Goal: Submit feedback/report problem

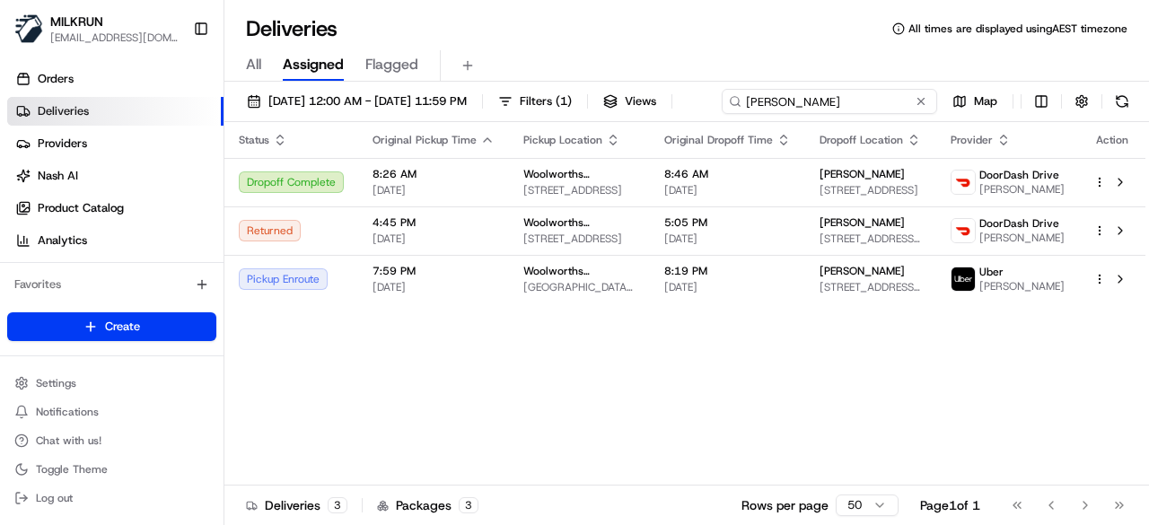
drag, startPoint x: 892, startPoint y: 96, endPoint x: 244, endPoint y: 131, distance: 649.0
click at [722, 114] on input "Hamza M." at bounding box center [829, 101] width 215 height 25
paste input "[PERSON_NAME]"
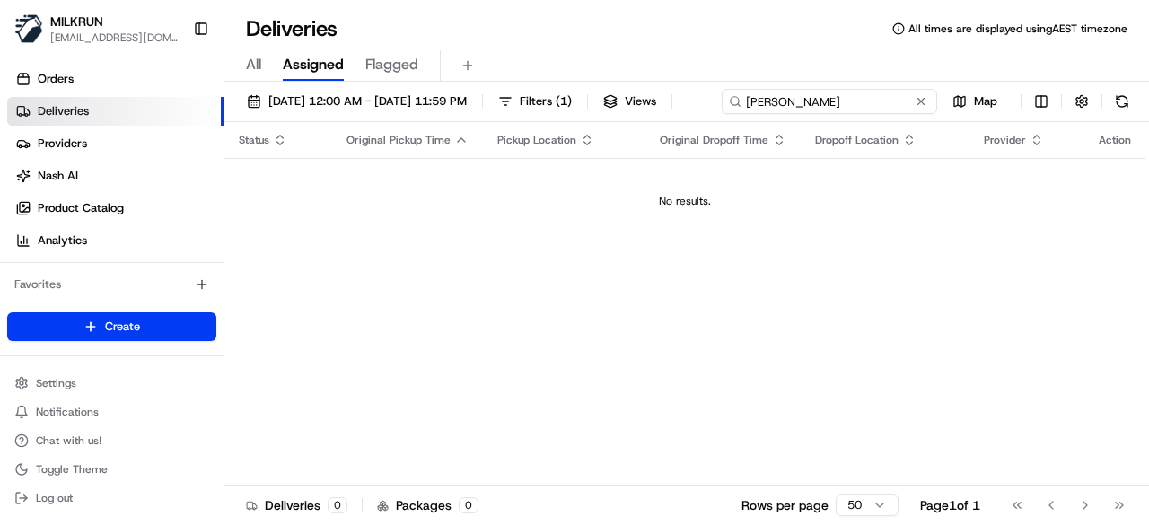
click at [722, 114] on input "[PERSON_NAME]" at bounding box center [829, 101] width 215 height 25
type input "[PERSON_NAME]"
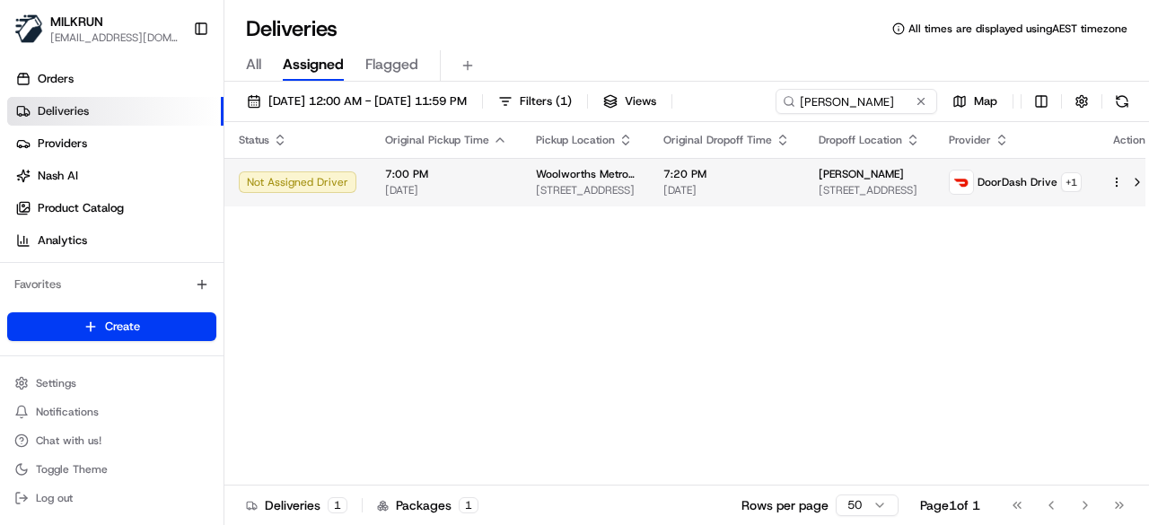
click at [869, 181] on span "[PERSON_NAME]" at bounding box center [861, 174] width 85 height 14
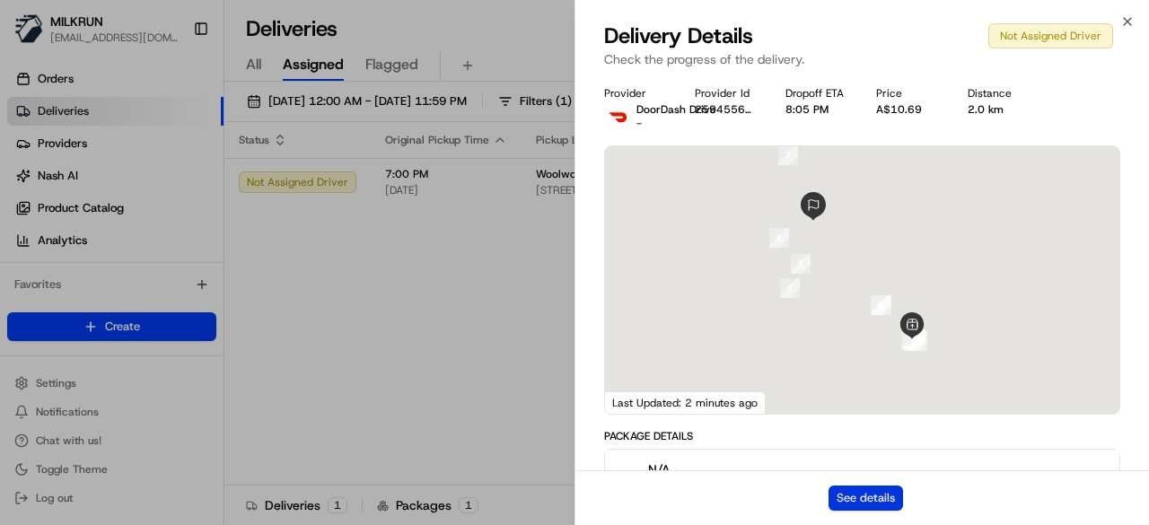
click at [881, 499] on button "See details" at bounding box center [865, 498] width 74 height 25
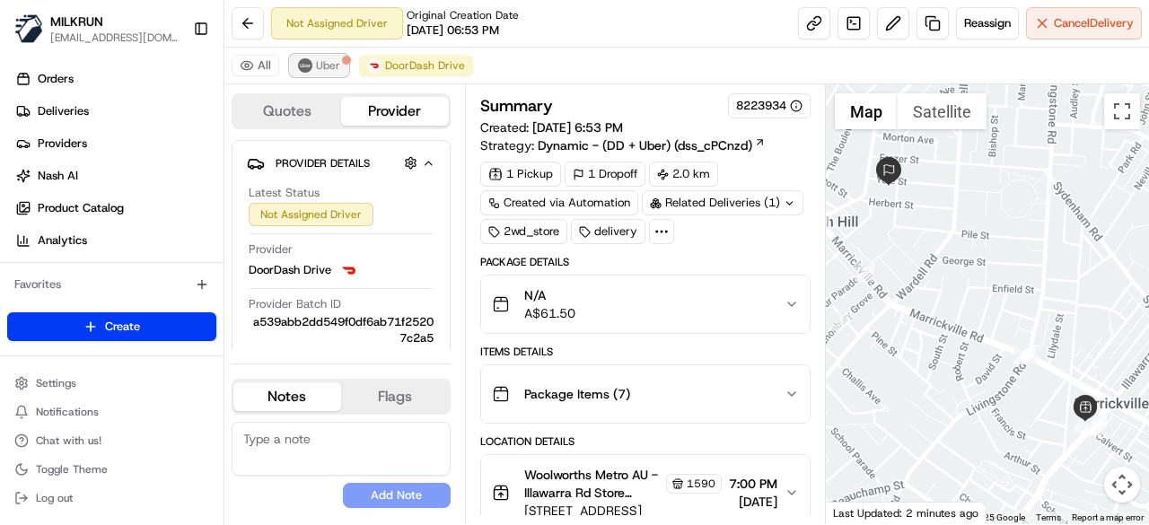
click at [329, 66] on span "Uber" at bounding box center [328, 65] width 24 height 14
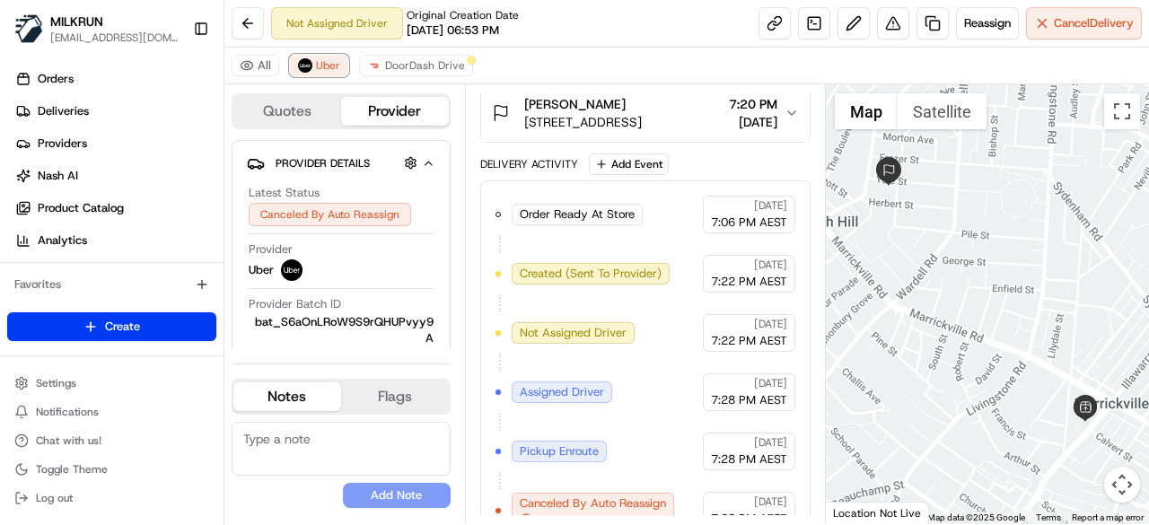
scroll to position [352, 0]
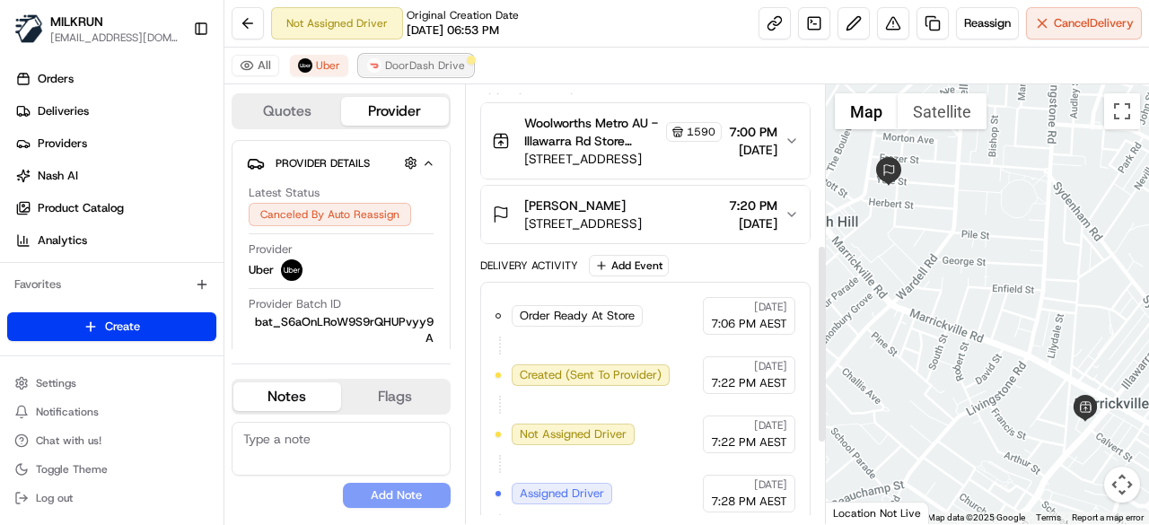
click at [440, 69] on span "DoorDash Drive" at bounding box center [425, 65] width 80 height 14
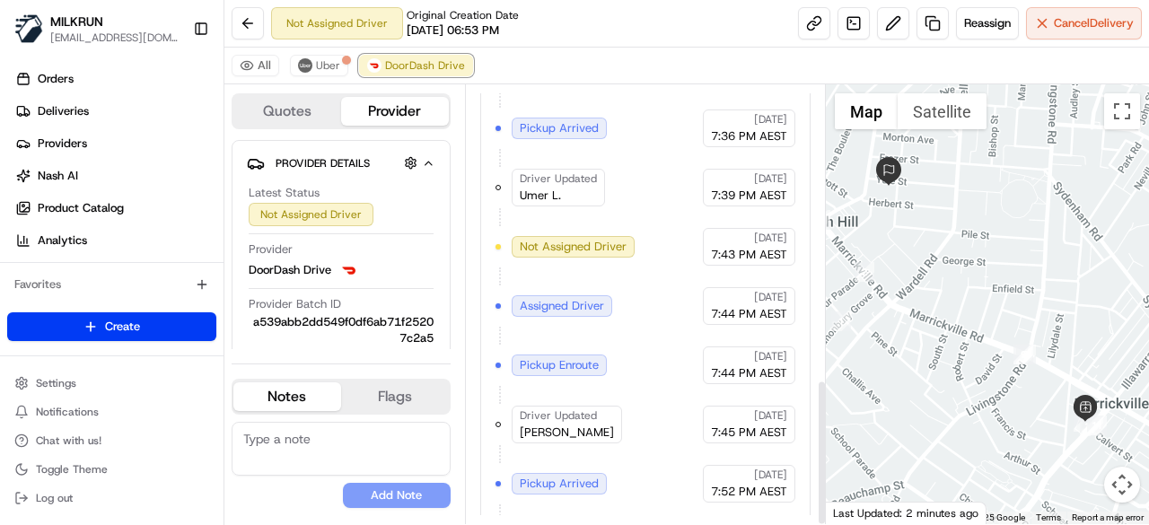
scroll to position [883, 0]
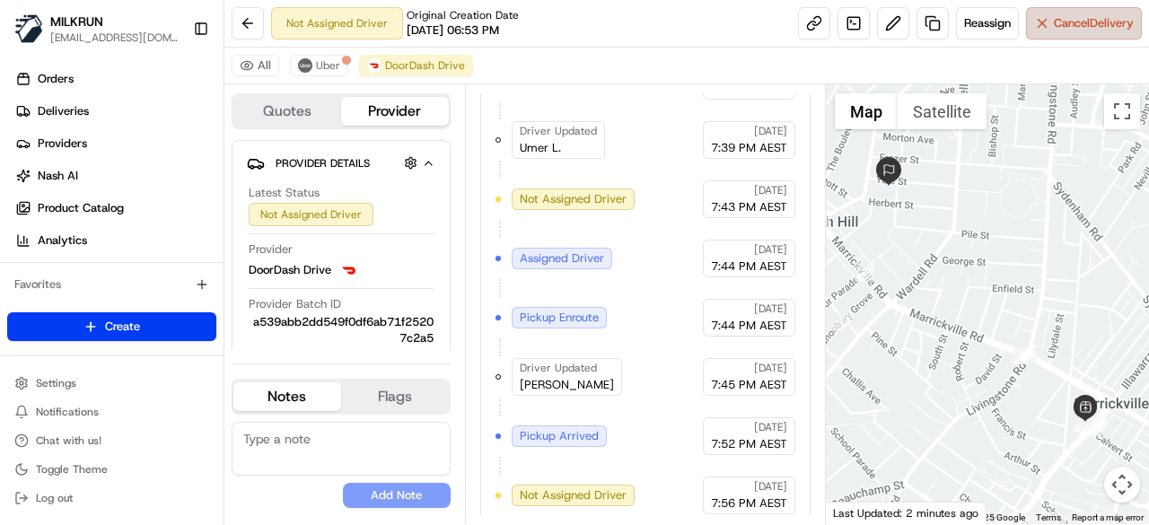
click at [1077, 26] on span "Cancel Delivery" at bounding box center [1094, 23] width 80 height 16
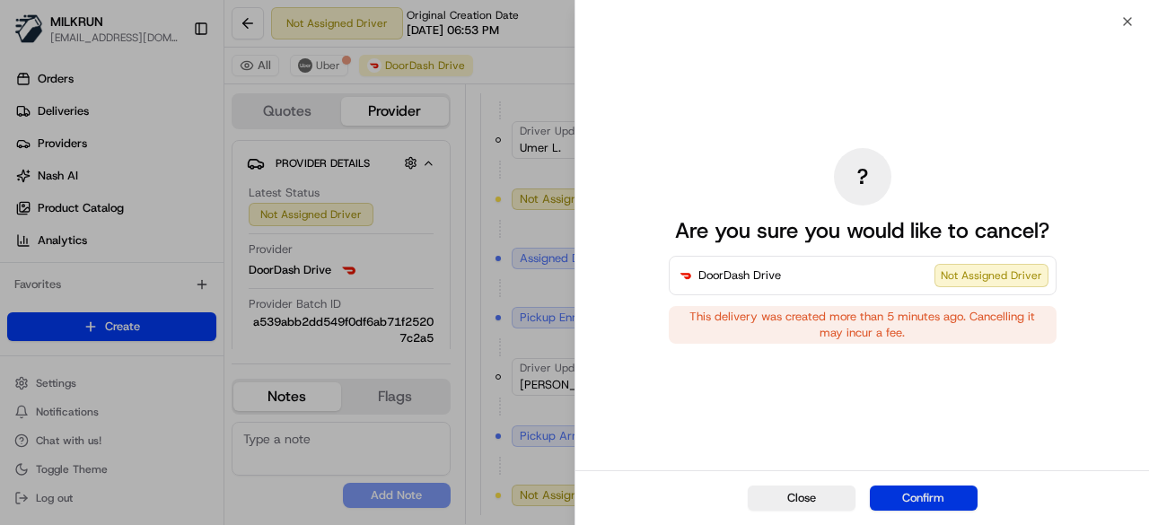
click at [931, 496] on button "Confirm" at bounding box center [924, 498] width 108 height 25
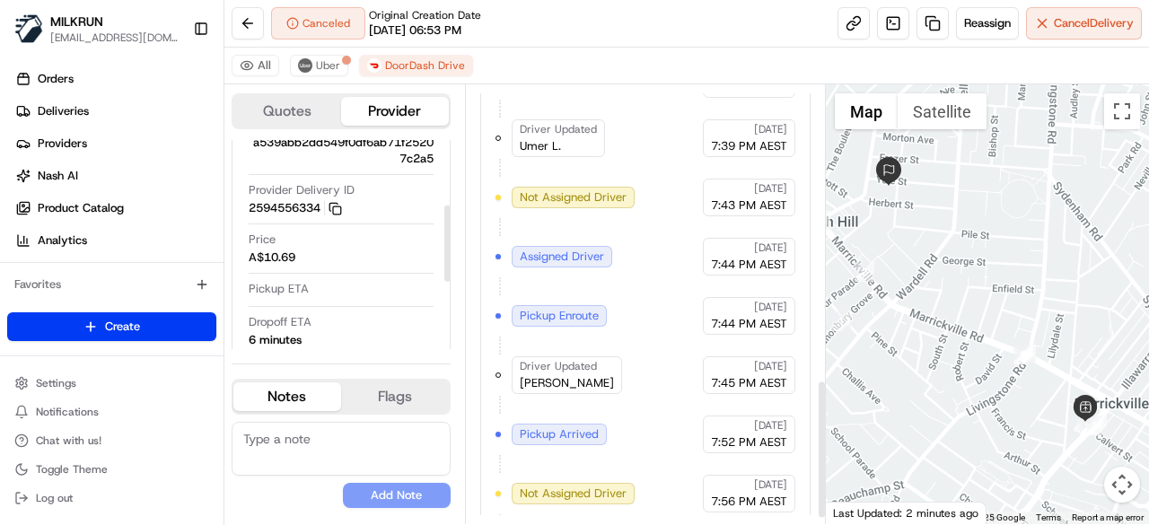
scroll to position [942, 0]
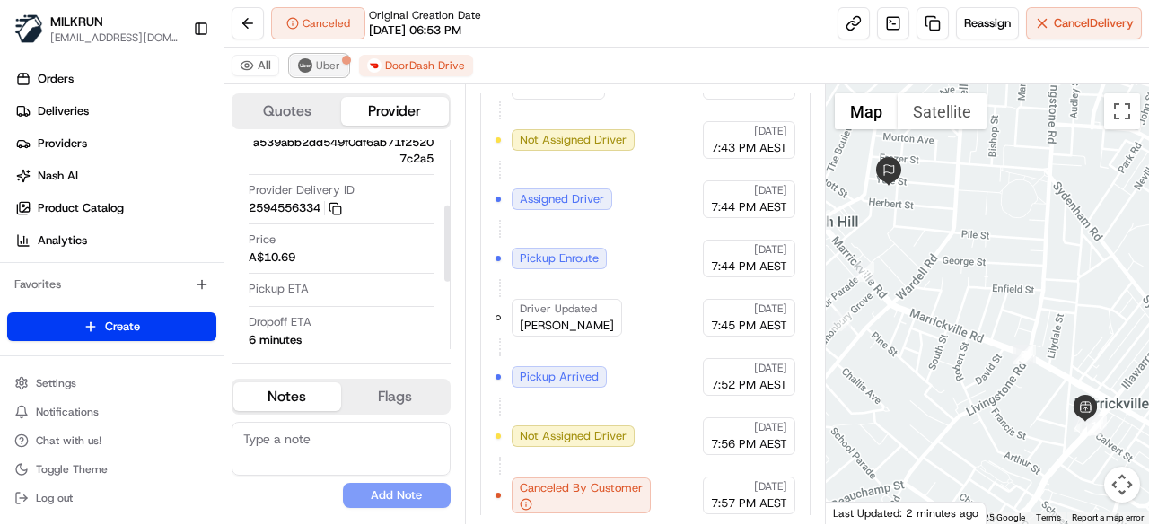
click at [311, 64] on button "Uber" at bounding box center [319, 66] width 58 height 22
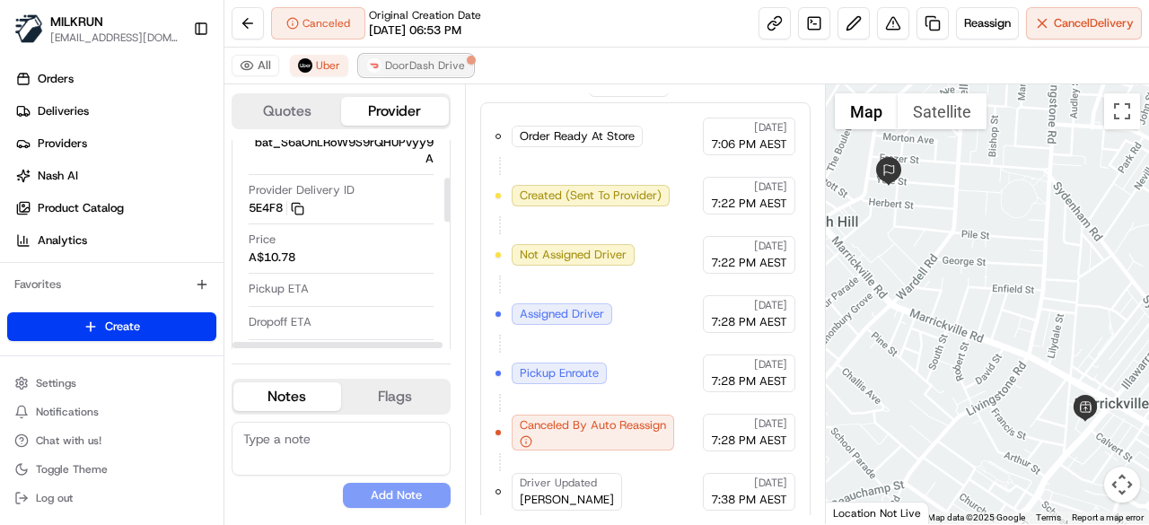
click at [428, 58] on span "DoorDash Drive" at bounding box center [425, 65] width 80 height 14
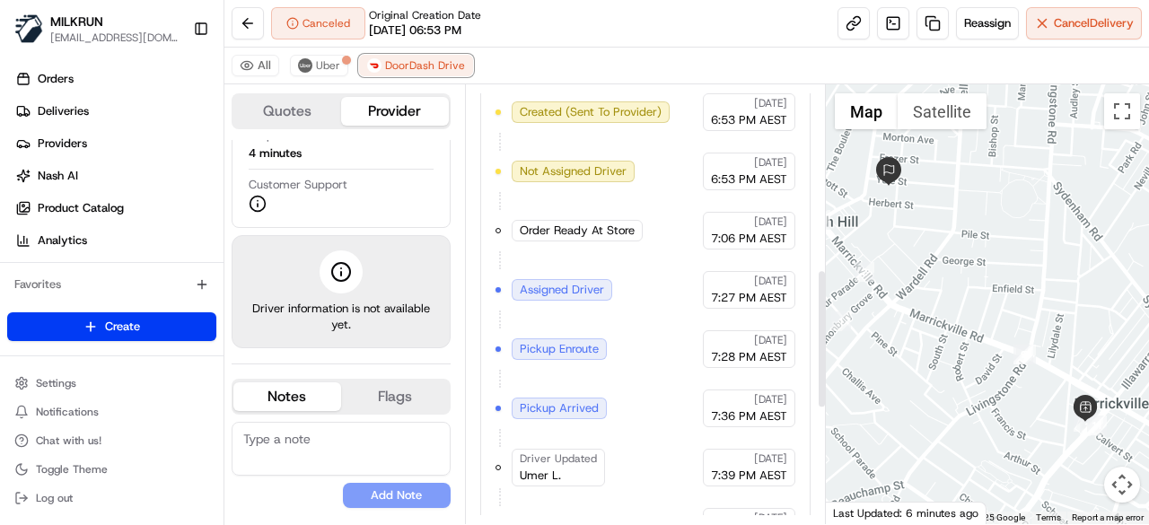
scroll to position [583, 0]
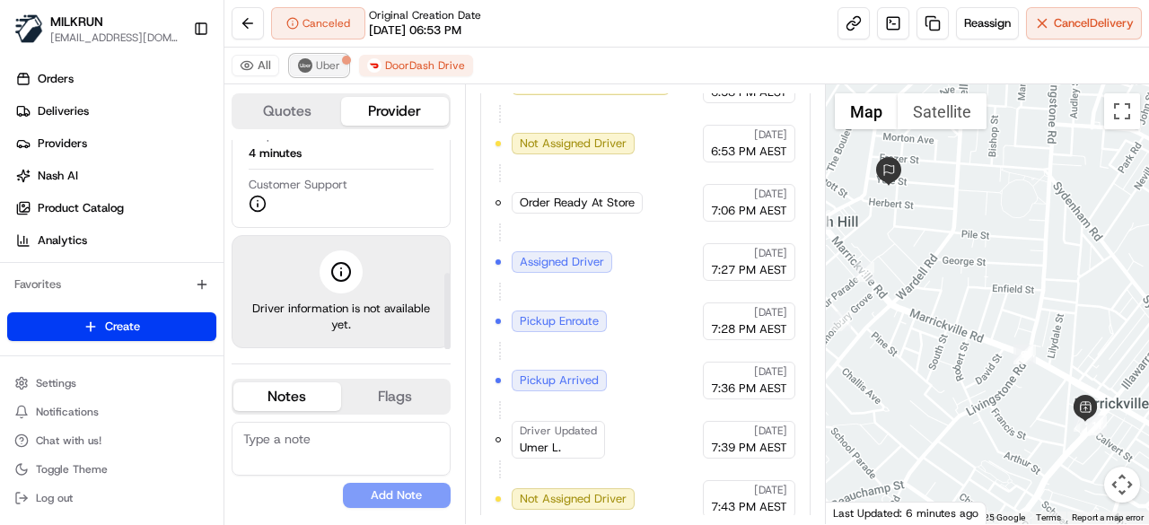
click at [330, 72] on button "Uber" at bounding box center [319, 66] width 58 height 22
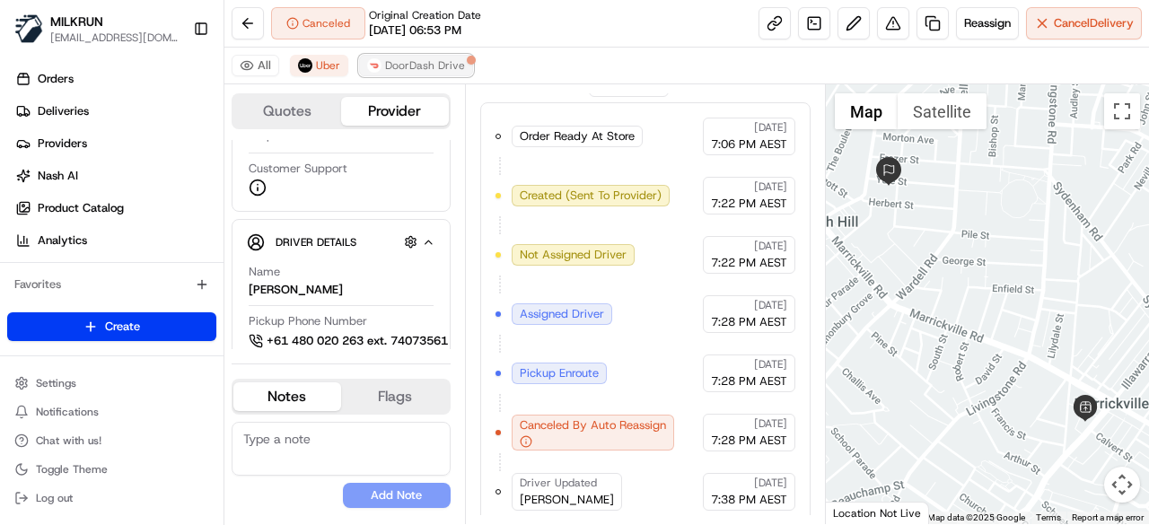
click at [393, 69] on span "DoorDash Drive" at bounding box center [425, 65] width 80 height 14
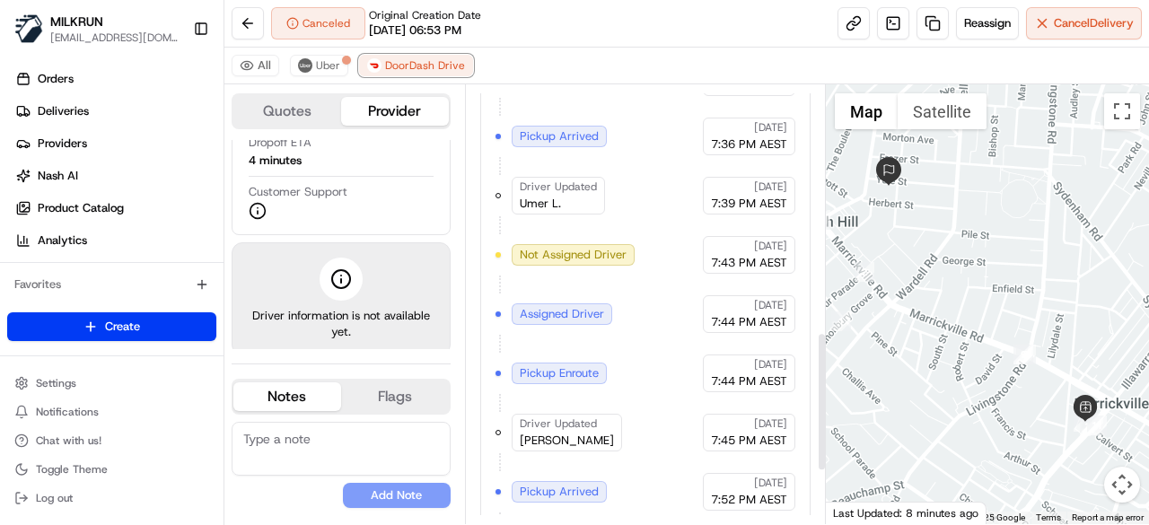
scroll to position [853, 0]
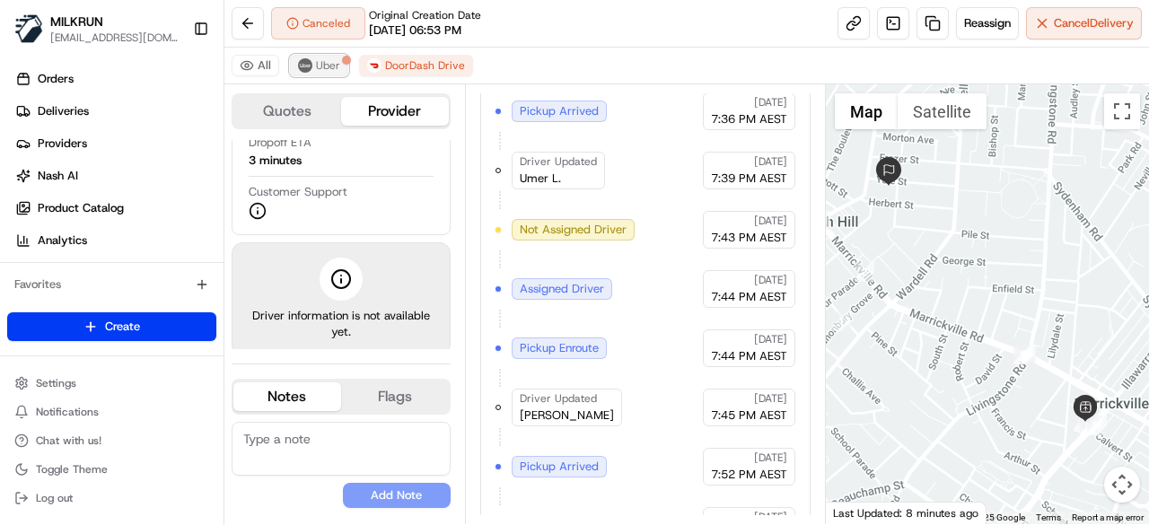
click at [343, 66] on button "Uber" at bounding box center [319, 66] width 58 height 22
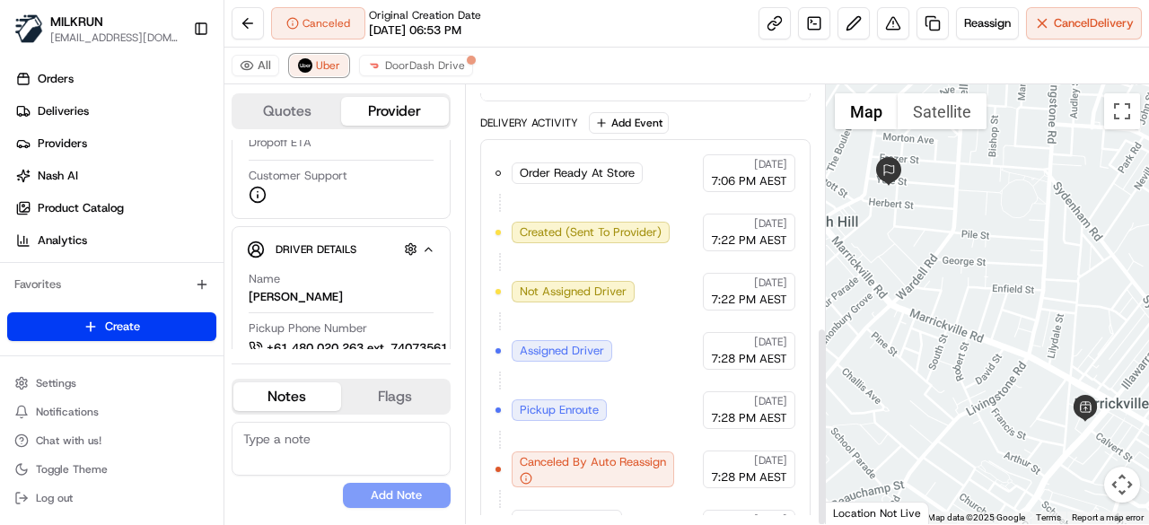
scroll to position [531, 0]
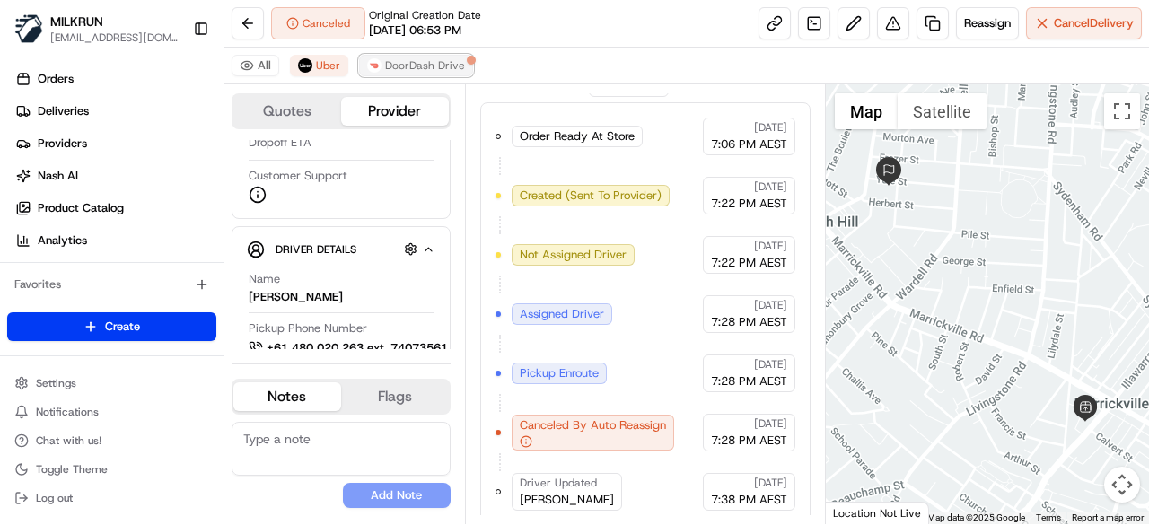
click at [415, 61] on span "DoorDash Drive" at bounding box center [425, 65] width 80 height 14
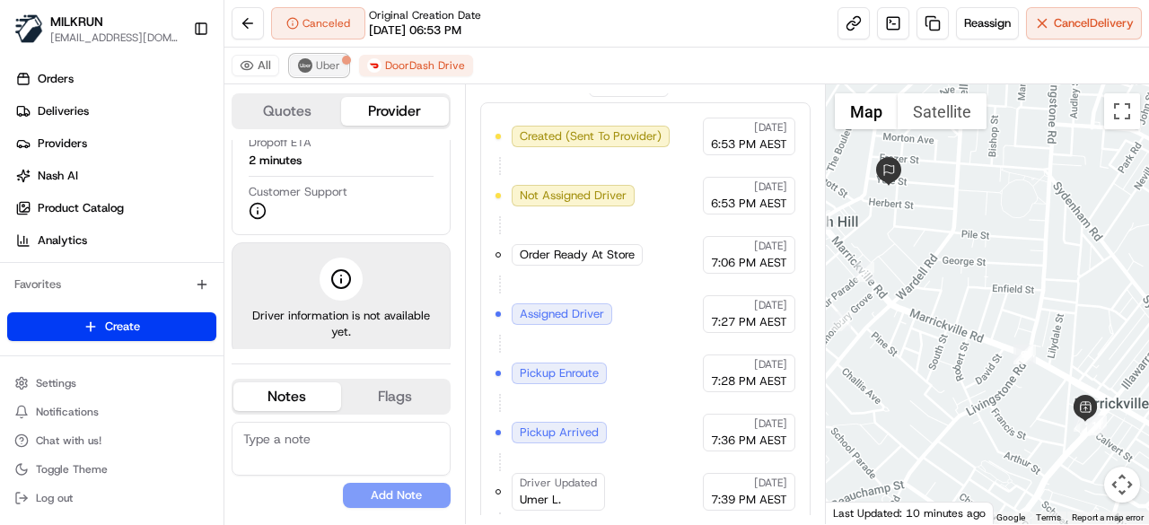
click at [298, 57] on button "Uber" at bounding box center [319, 66] width 58 height 22
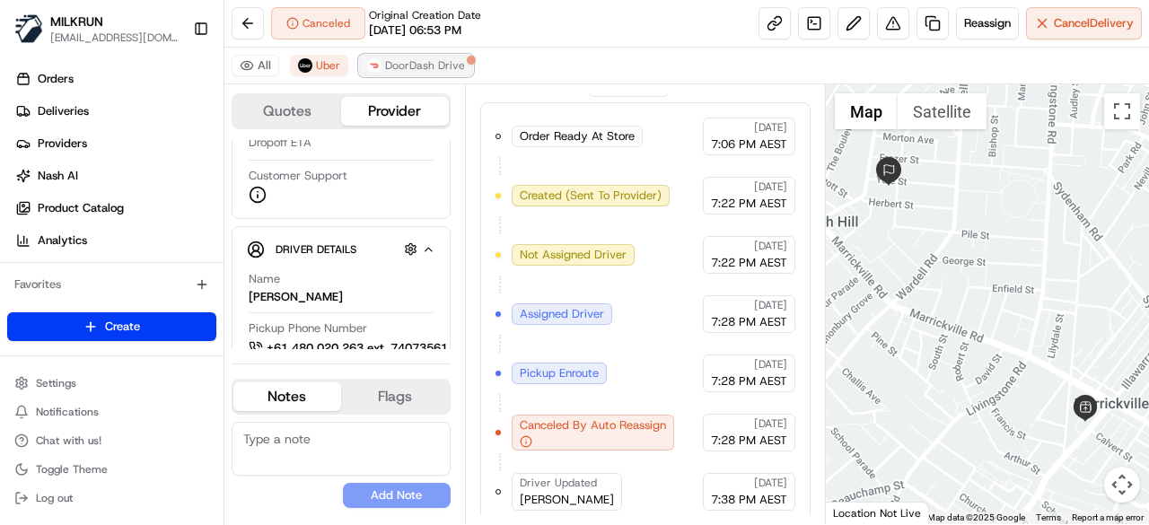
click at [440, 67] on span "DoorDash Drive" at bounding box center [425, 65] width 80 height 14
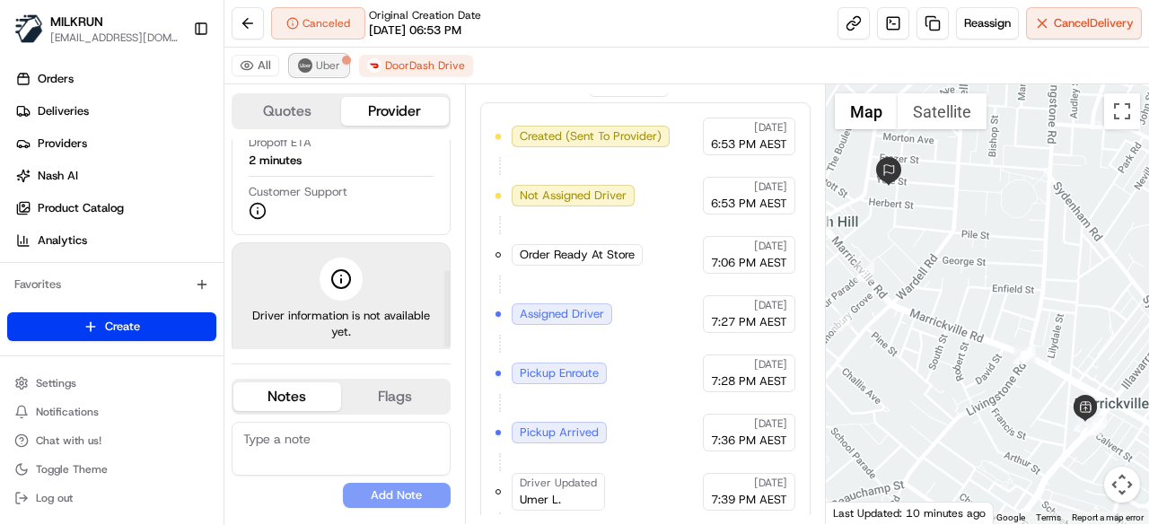
click at [320, 62] on span "Uber" at bounding box center [328, 65] width 24 height 14
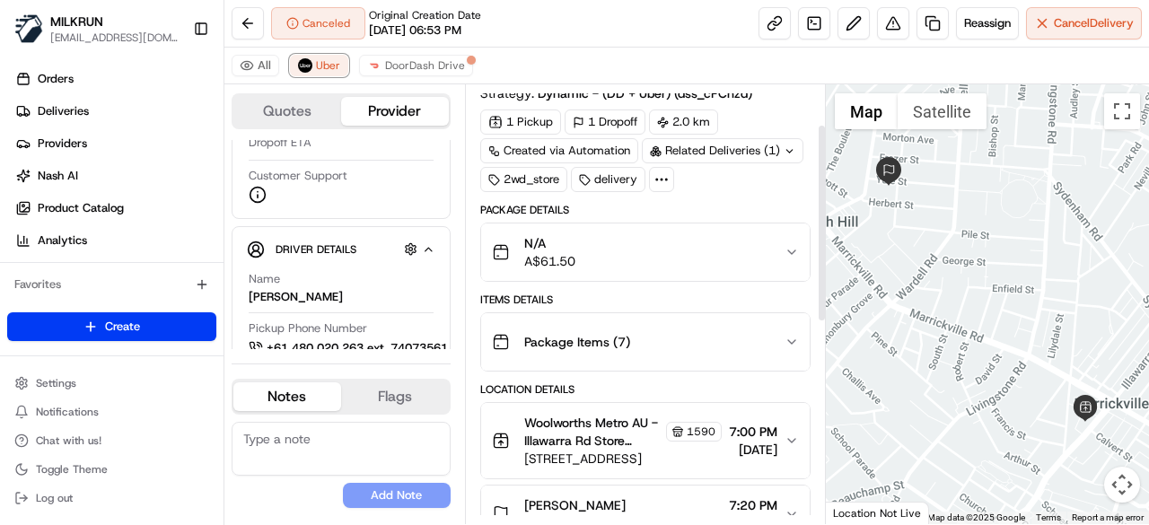
scroll to position [90, 0]
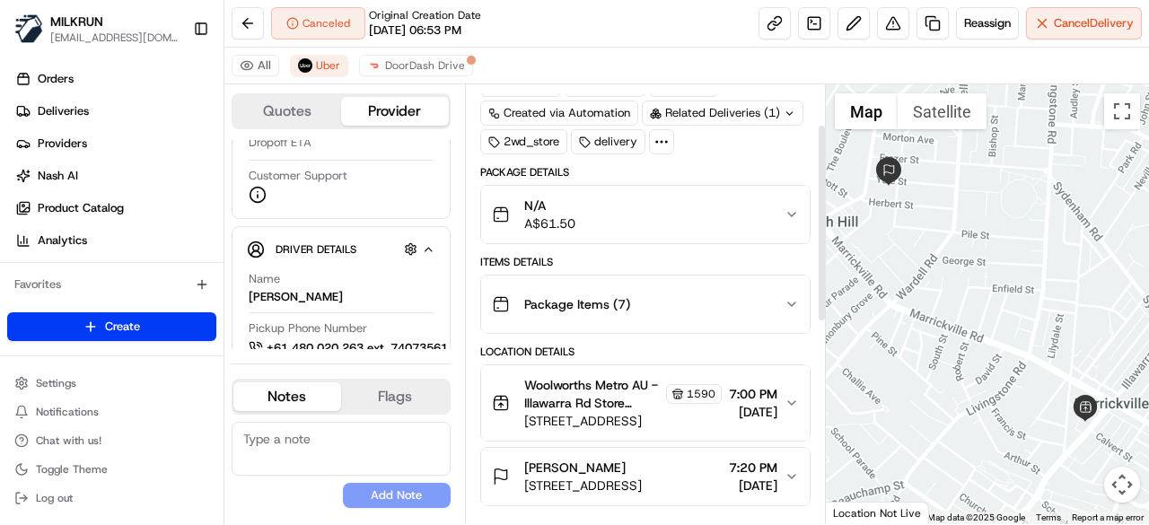
click at [785, 285] on button "Package Items ( 7 )" at bounding box center [645, 304] width 329 height 57
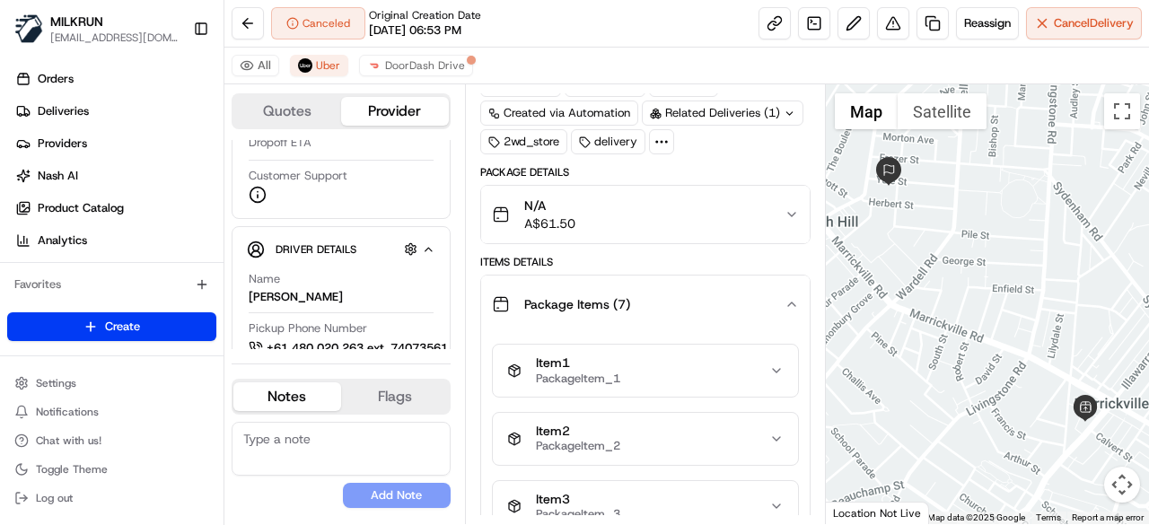
click at [785, 285] on button "Package Items ( 7 )" at bounding box center [645, 304] width 329 height 57
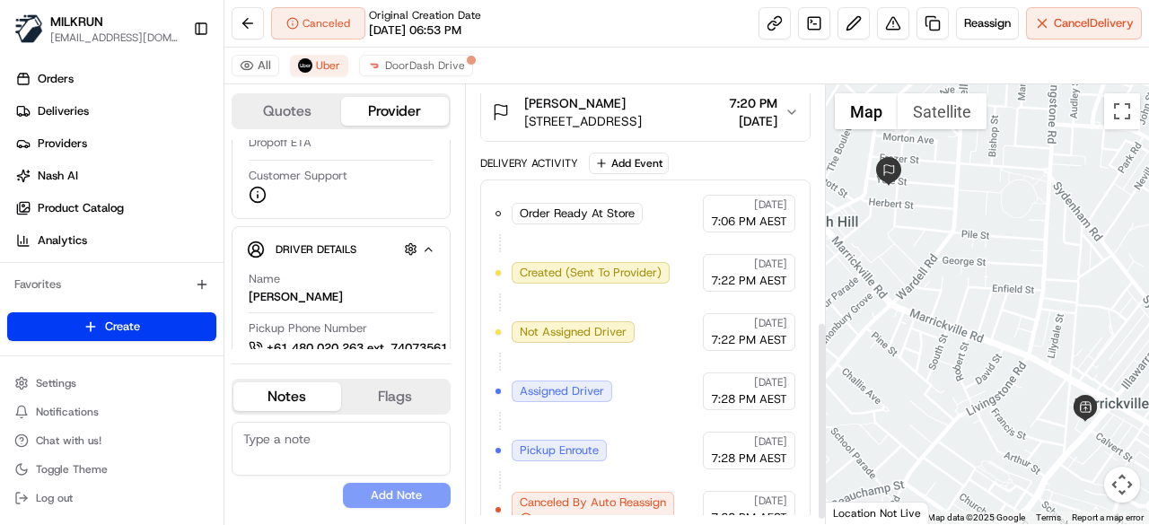
scroll to position [531, 0]
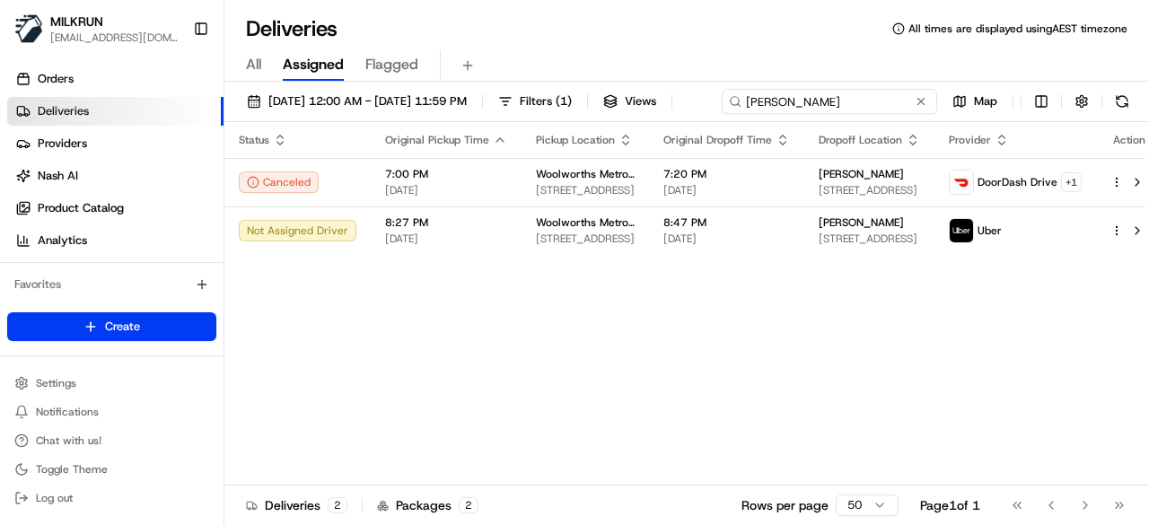
click at [886, 105] on div "20/08/2025 12:00 AM - 20/08/2025 11:59 PM Filters ( 1 ) Views Elizabeth Succar …" at bounding box center [686, 105] width 925 height 33
drag, startPoint x: 361, startPoint y: 136, endPoint x: 101, endPoint y: 128, distance: 260.4
click at [101, 128] on div "MILKRUN kperera1@woolworths.com.au Toggle Sidebar Orders Deliveries Providers N…" at bounding box center [574, 262] width 1149 height 525
paste input "kirra keevers"
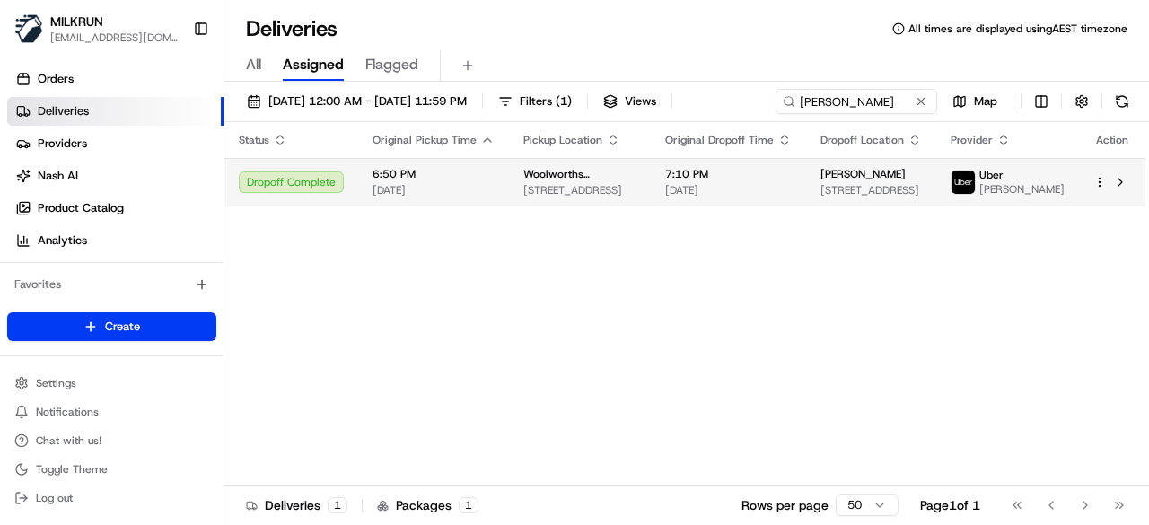
click at [1101, 220] on html "MILKRUN kperera1@woolworths.com.au Toggle Sidebar Orders Deliveries Providers N…" at bounding box center [574, 262] width 1149 height 525
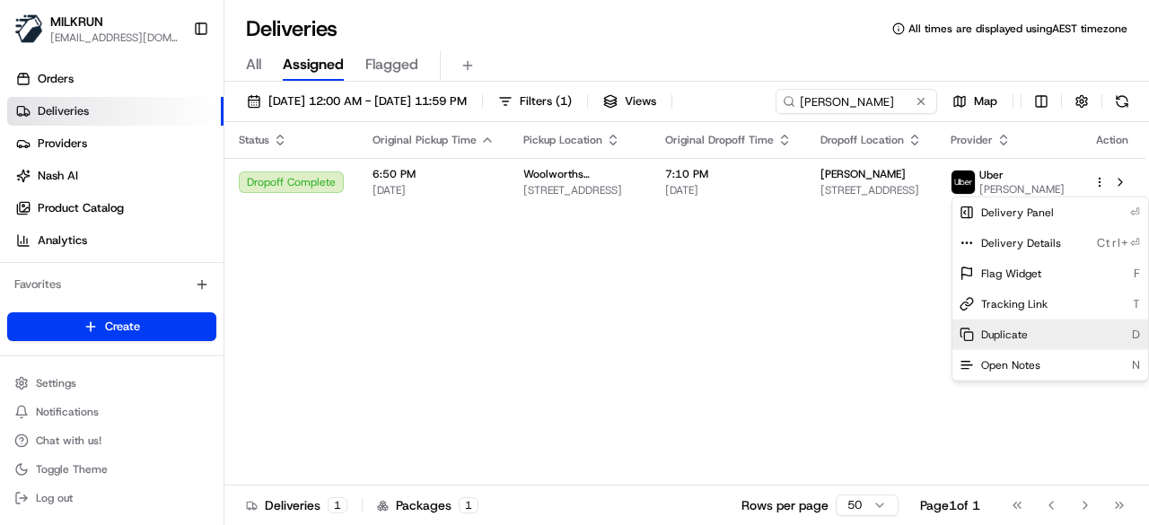
click at [1077, 332] on div "Duplicate D" at bounding box center [1050, 335] width 196 height 31
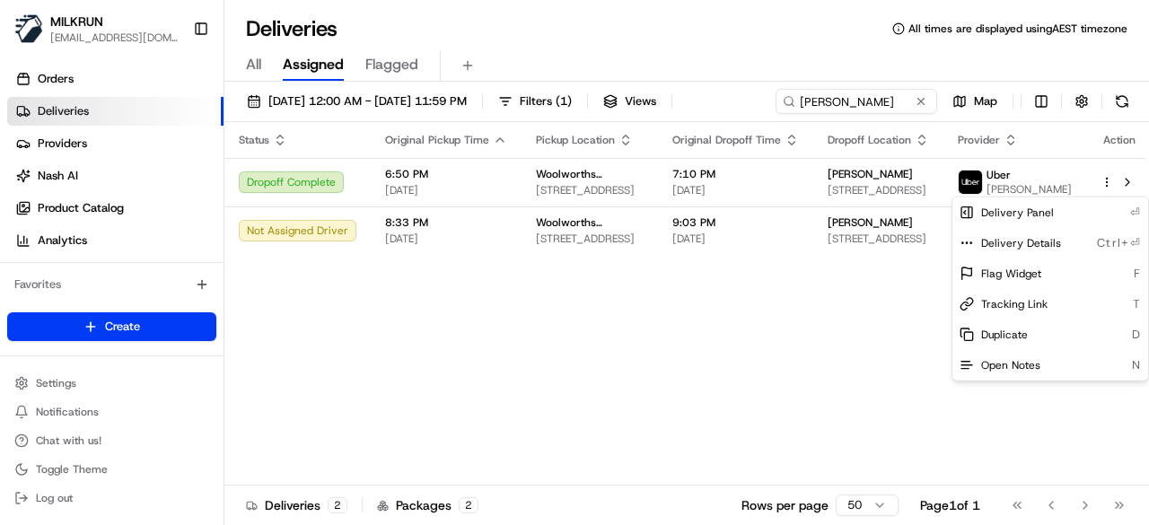
click at [546, 265] on html "MILKRUN kperera1@woolworths.com.au Toggle Sidebar Orders Deliveries Providers N…" at bounding box center [574, 262] width 1149 height 525
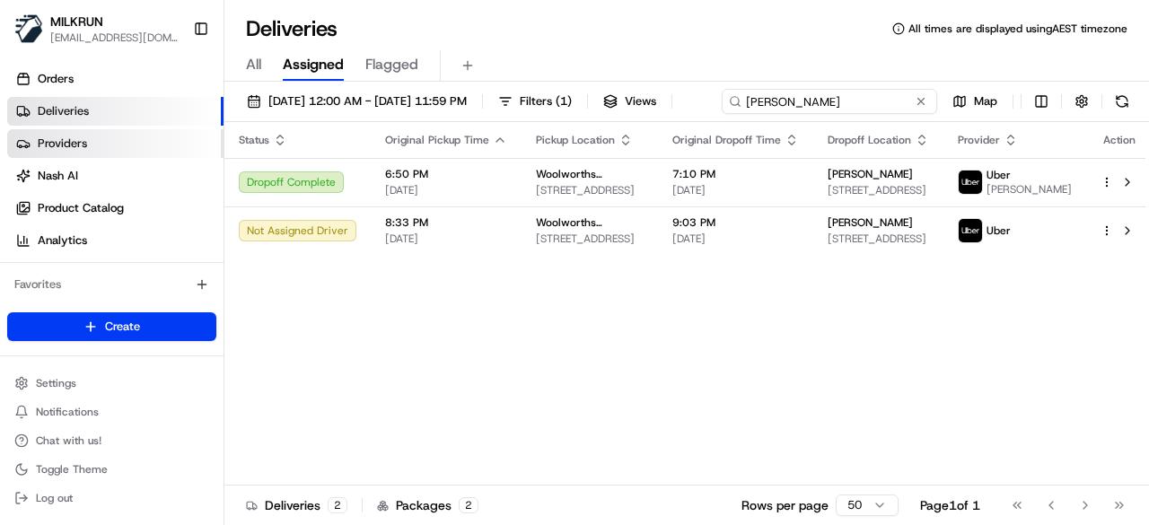
drag, startPoint x: 883, startPoint y: 103, endPoint x: 206, endPoint y: 138, distance: 677.7
click at [206, 138] on div "MILKRUN kperera1@woolworths.com.au Toggle Sidebar Orders Deliveries Providers N…" at bounding box center [574, 262] width 1149 height 525
paste input "[PERSON_NAME]"
type input "[PERSON_NAME]"
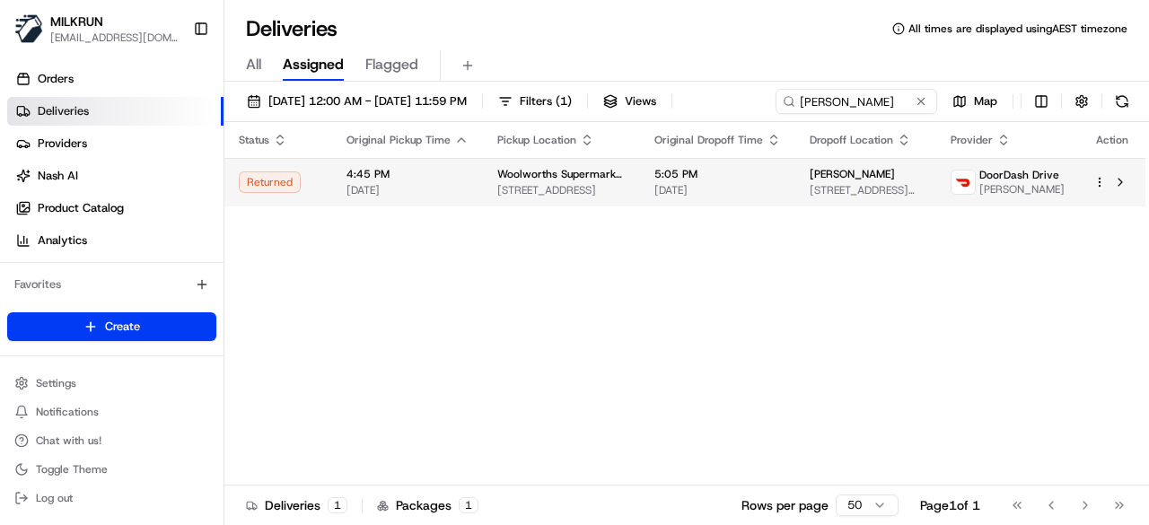
click at [869, 198] on td "clarissa mckenzie 19 Rowley Pl, Airds, NSW 2560, AU" at bounding box center [865, 182] width 141 height 48
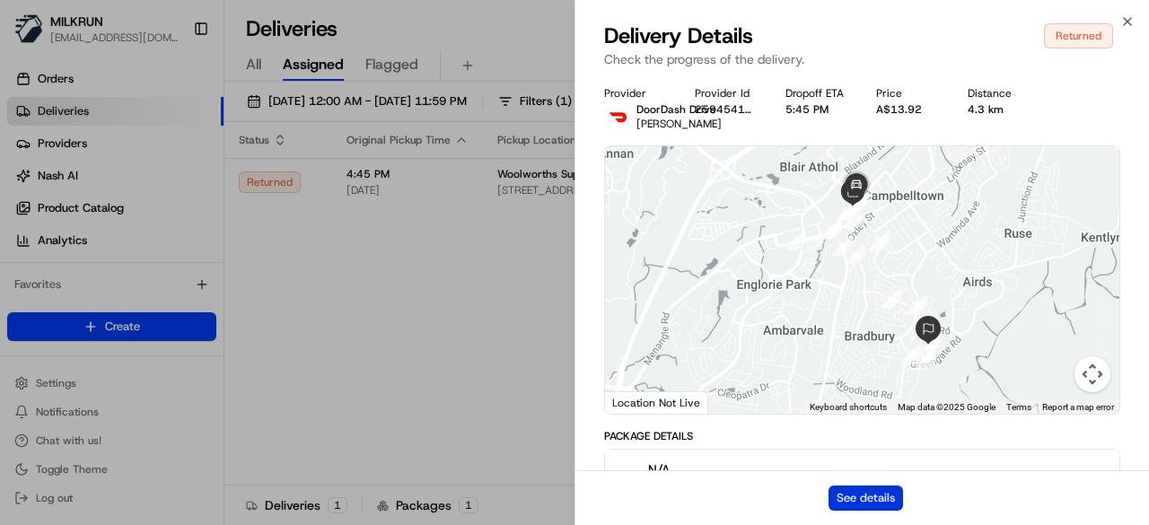
click at [865, 499] on button "See details" at bounding box center [865, 498] width 74 height 25
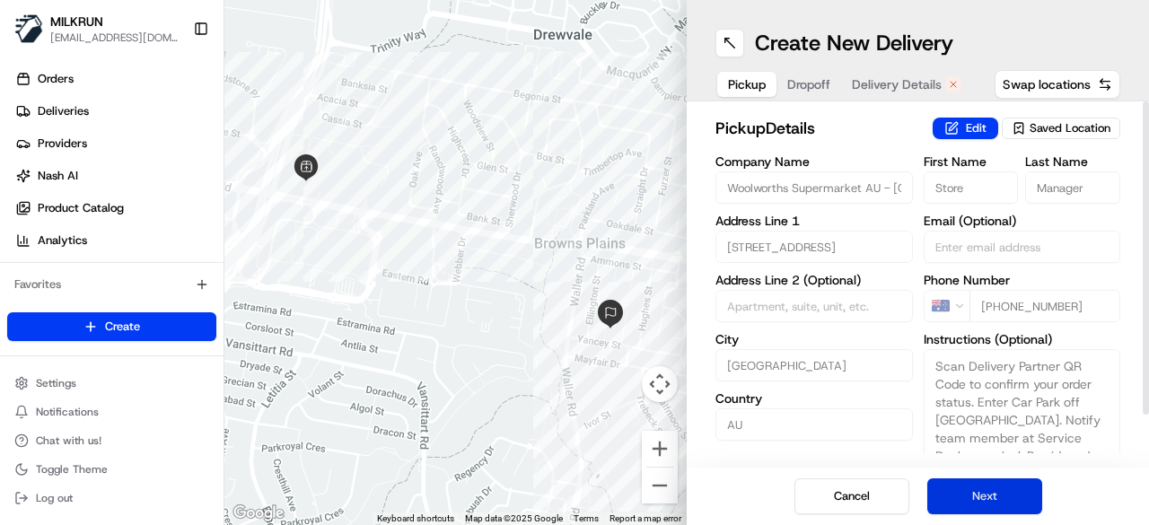
click at [1017, 505] on button "Next" at bounding box center [984, 496] width 115 height 36
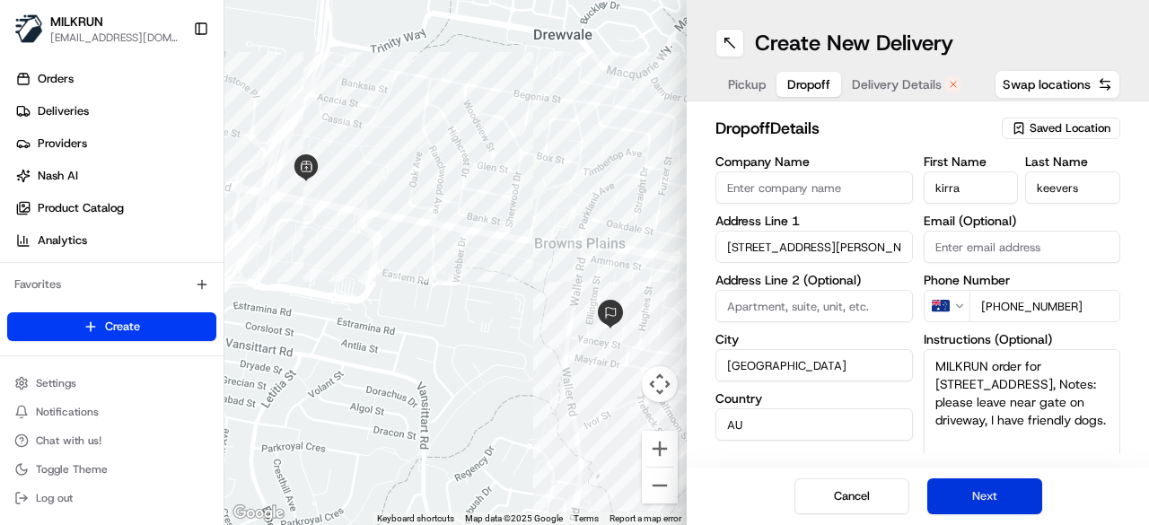
click at [1016, 505] on button "Next" at bounding box center [984, 496] width 115 height 36
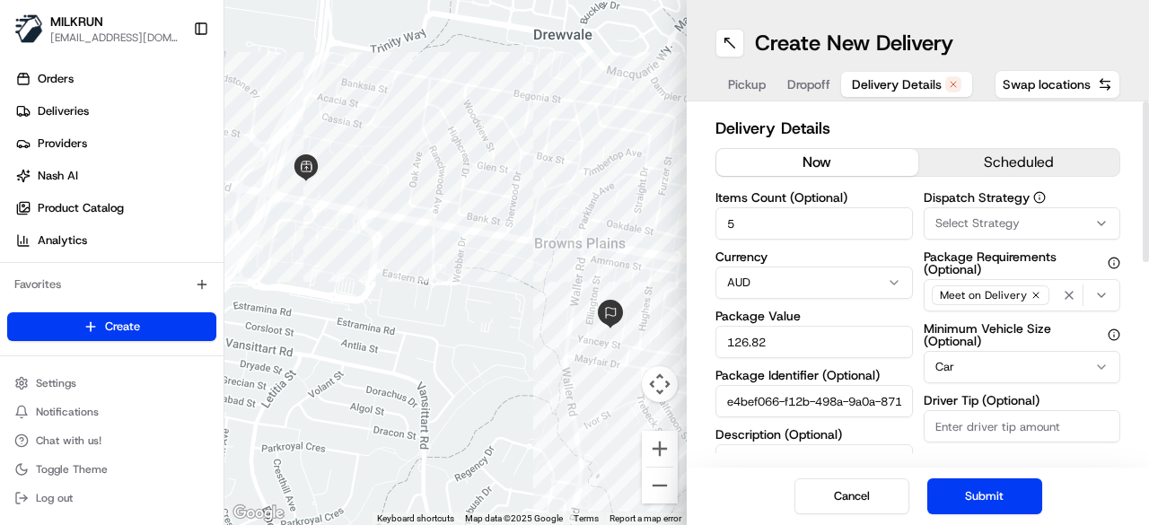
click at [791, 163] on button "now" at bounding box center [817, 162] width 202 height 27
drag, startPoint x: 784, startPoint y: 225, endPoint x: 685, endPoint y: 223, distance: 99.6
click at [685, 223] on div "← Move left → Move right ↑ Move up ↓ Move down + Zoom in - Zoom out Home Jump l…" at bounding box center [686, 262] width 925 height 525
type input "2"
click at [1014, 486] on button "Submit" at bounding box center [984, 496] width 115 height 36
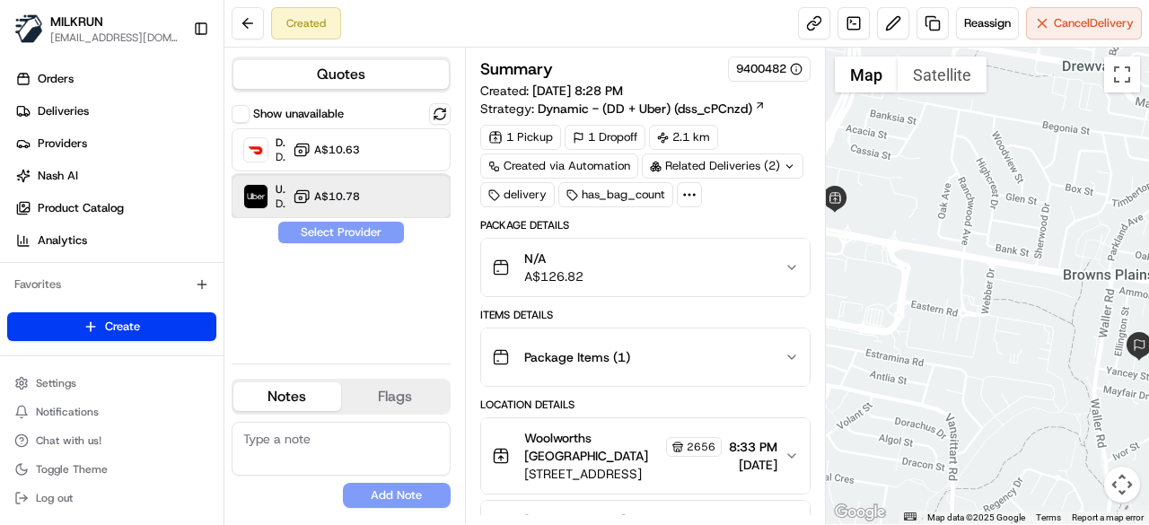
click at [424, 198] on div "Uber Dropoff ETA 20 minutes A$10.78" at bounding box center [341, 196] width 219 height 43
click at [372, 227] on button "Assign Provider" at bounding box center [340, 233] width 127 height 22
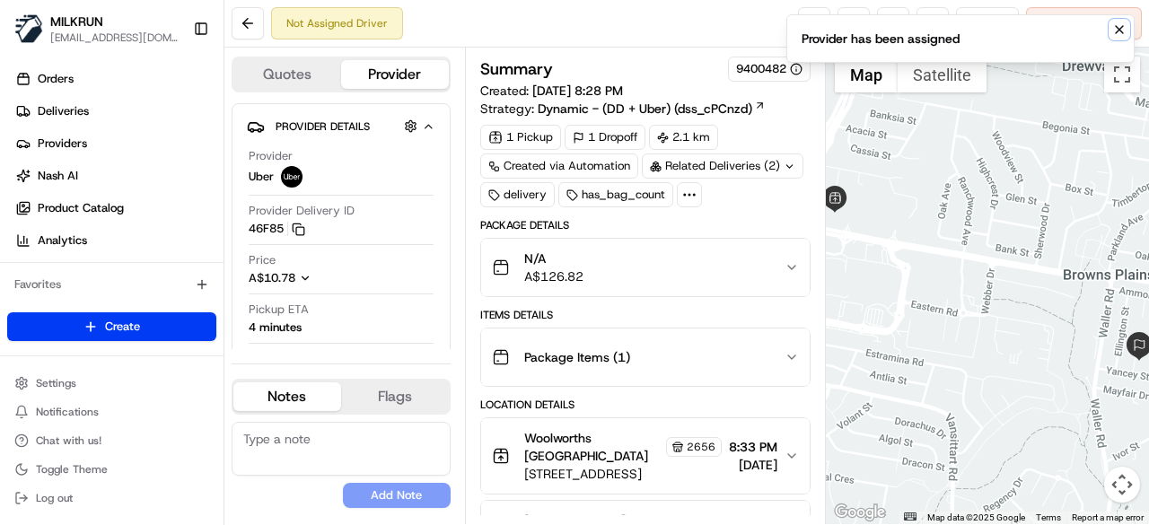
click at [1120, 30] on icon "Notifications (F8)" at bounding box center [1119, 29] width 7 height 7
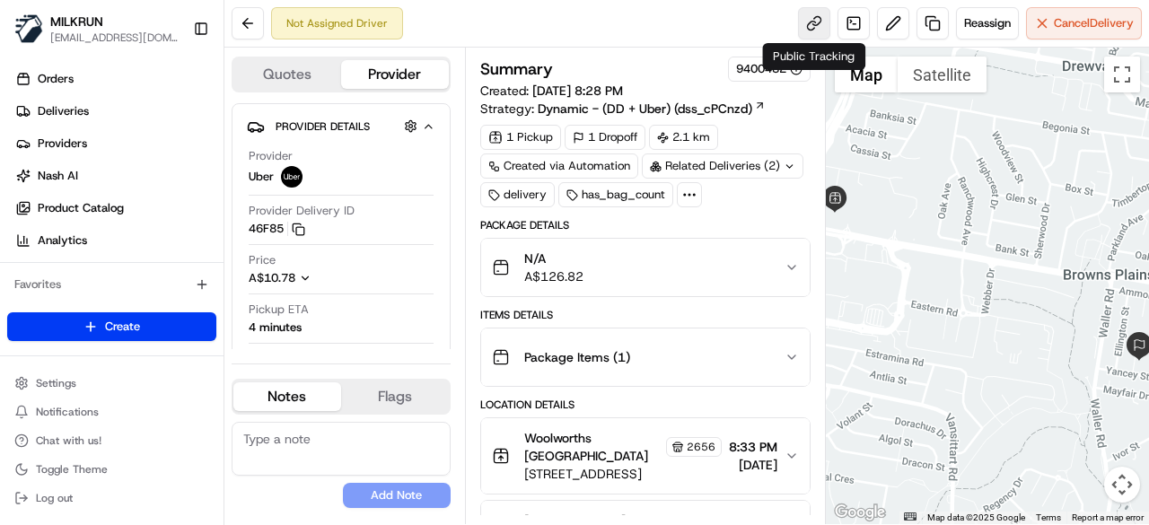
click at [813, 25] on link at bounding box center [814, 23] width 32 height 32
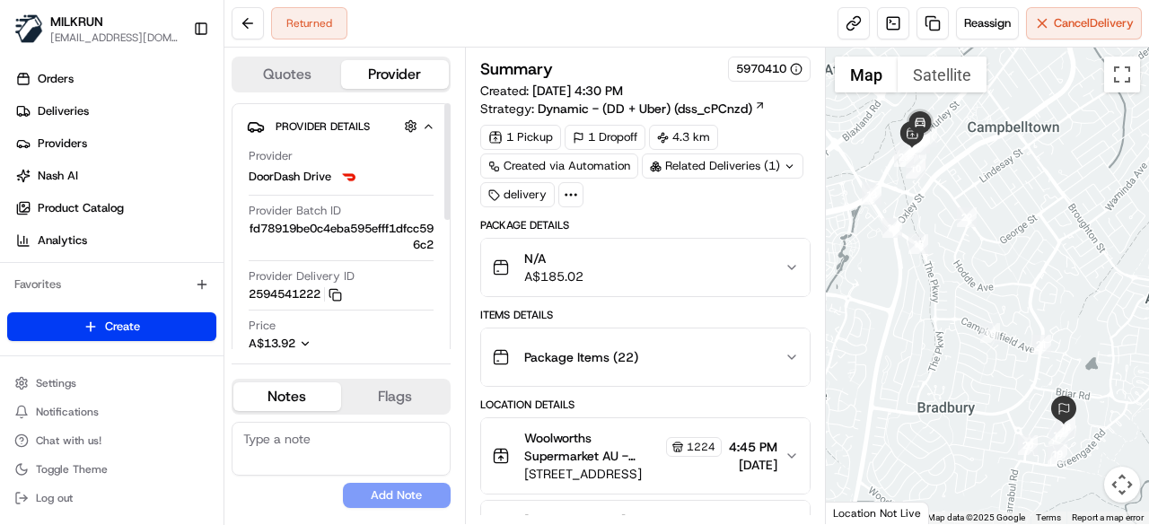
drag, startPoint x: 320, startPoint y: 294, endPoint x: 260, endPoint y: 305, distance: 61.1
click at [260, 305] on div "Provider Delivery ID 2594541222 Copy c46d7f98-aa40-4971-89be-8068ea758ade_25945…" at bounding box center [341, 289] width 185 height 42
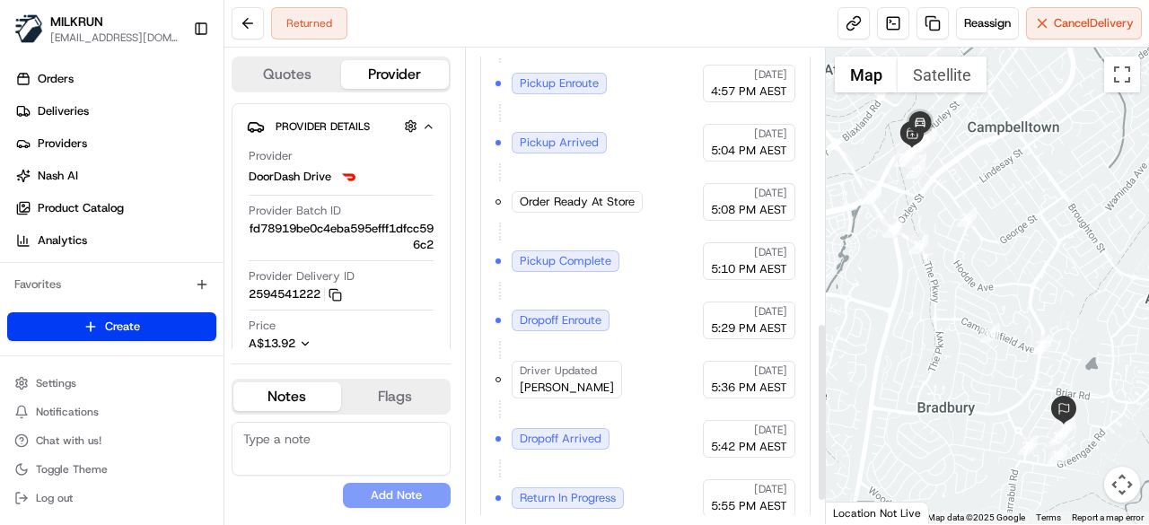
scroll to position [788, 0]
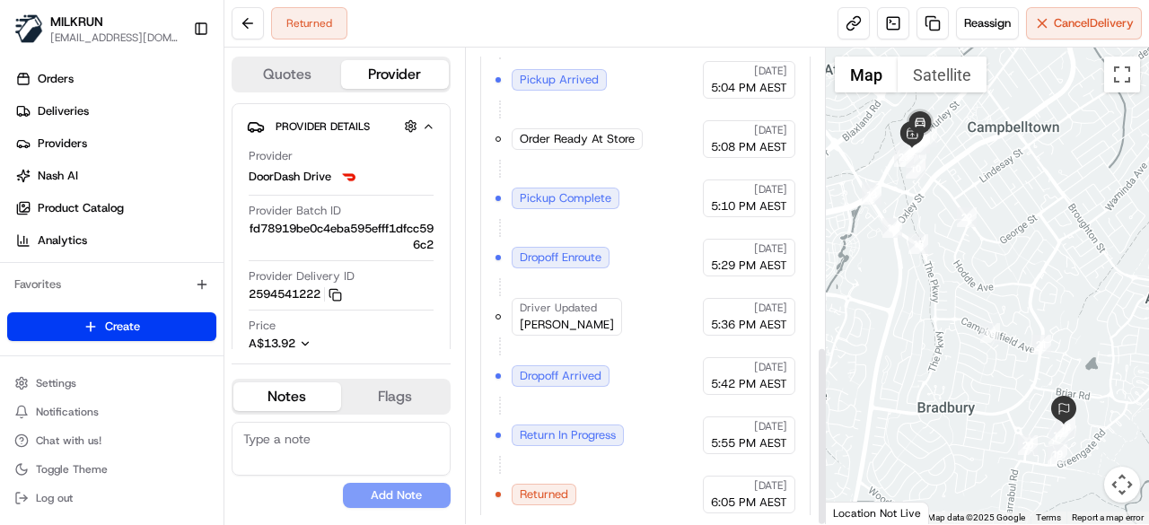
drag, startPoint x: 592, startPoint y: 312, endPoint x: 517, endPoint y: 311, distance: 74.5
click at [517, 311] on div "Driver Updated [PERSON_NAME]" at bounding box center [567, 317] width 110 height 38
drag, startPoint x: 571, startPoint y: 315, endPoint x: 495, endPoint y: 319, distance: 75.5
click at [495, 319] on div "Created (Sent To Provider) DoorDash Drive [DATE] 4:30 PM AEST Not Assigned Driv…" at bounding box center [645, 168] width 300 height 689
click at [538, 317] on span "[PERSON_NAME]" at bounding box center [567, 325] width 94 height 16
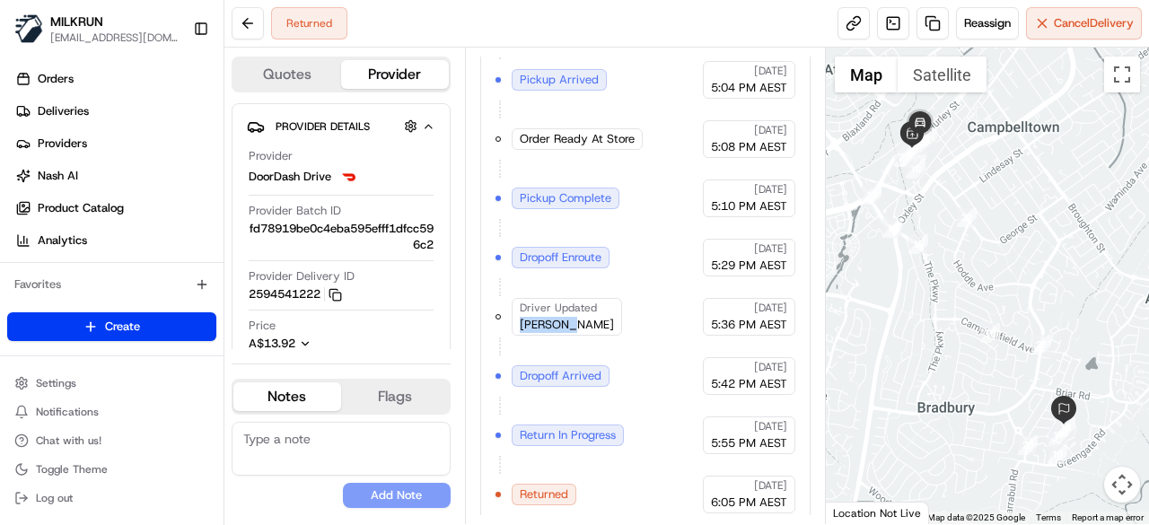
drag, startPoint x: 519, startPoint y: 313, endPoint x: 576, endPoint y: 311, distance: 57.5
click at [576, 311] on div "Driver Updated [PERSON_NAME]" at bounding box center [567, 317] width 110 height 38
copy span "[PERSON_NAME]"
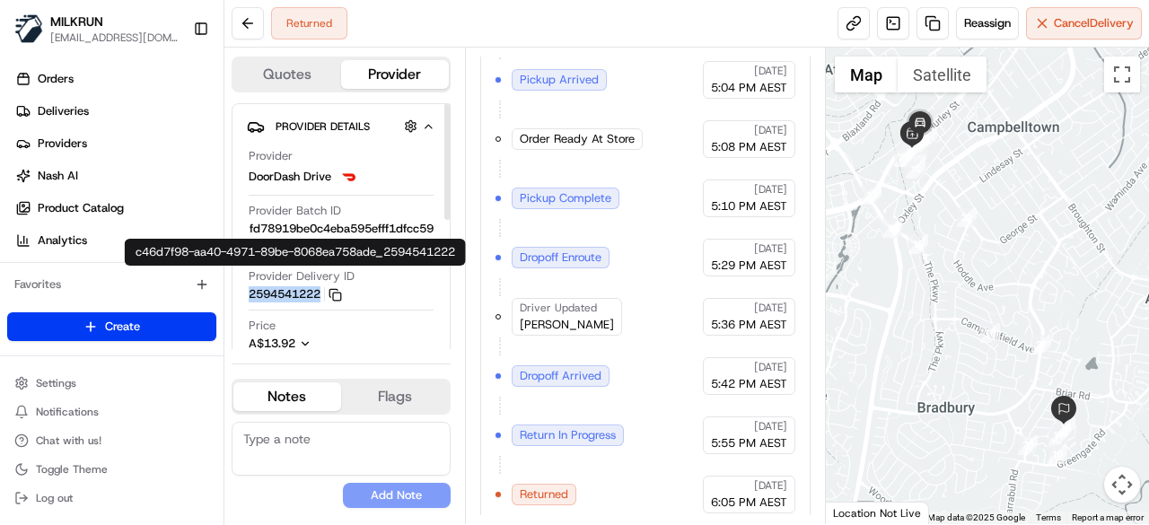
drag, startPoint x: 323, startPoint y: 294, endPoint x: 250, endPoint y: 297, distance: 72.8
click at [250, 297] on button "2594541222 Copy c46d7f98-aa40-4971-89be-8068ea758ade_2594541222" at bounding box center [295, 294] width 93 height 16
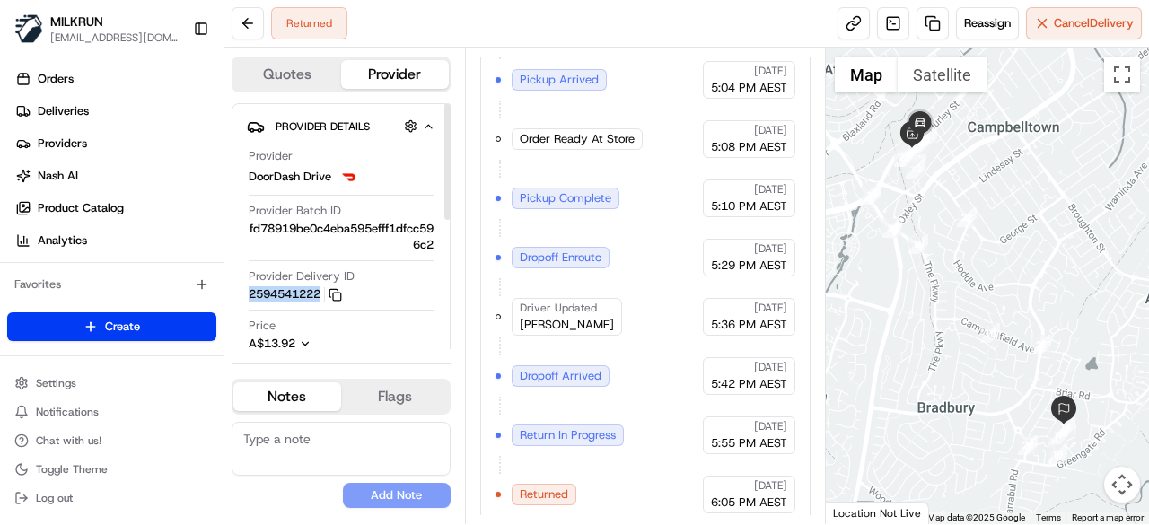
copy button "2594541222"
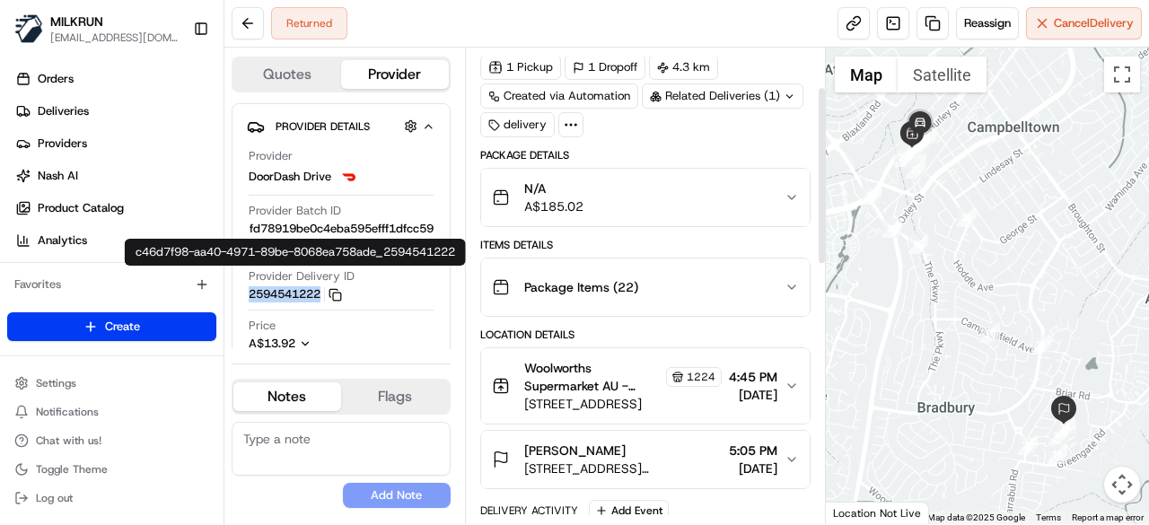
scroll to position [339, 0]
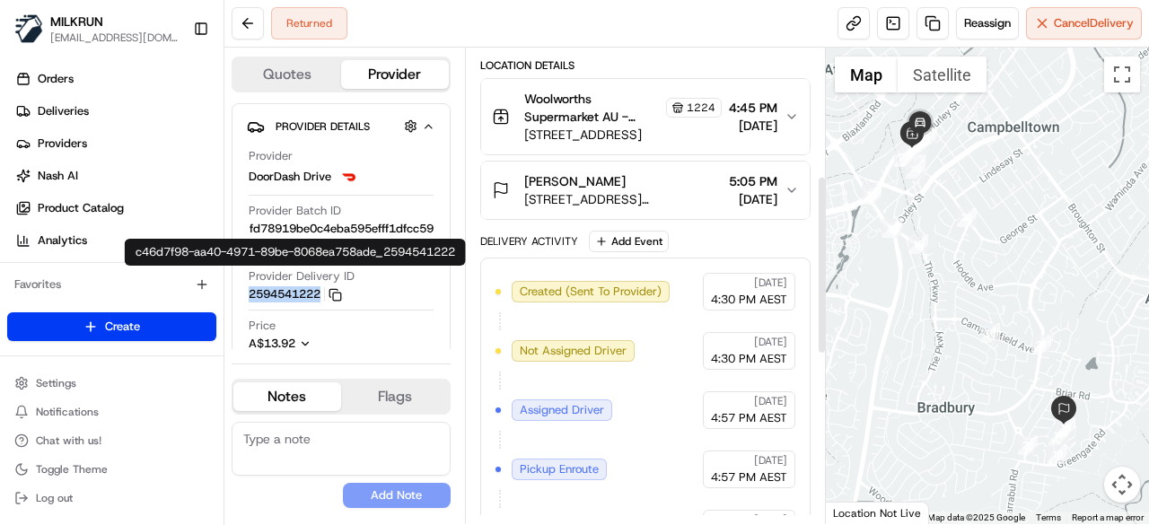
click at [803, 197] on button "clarissa mckenzie 19 Rowley Pl, Airds, NSW 2560, AU 5:05 PM 20/08/2025" at bounding box center [645, 190] width 329 height 57
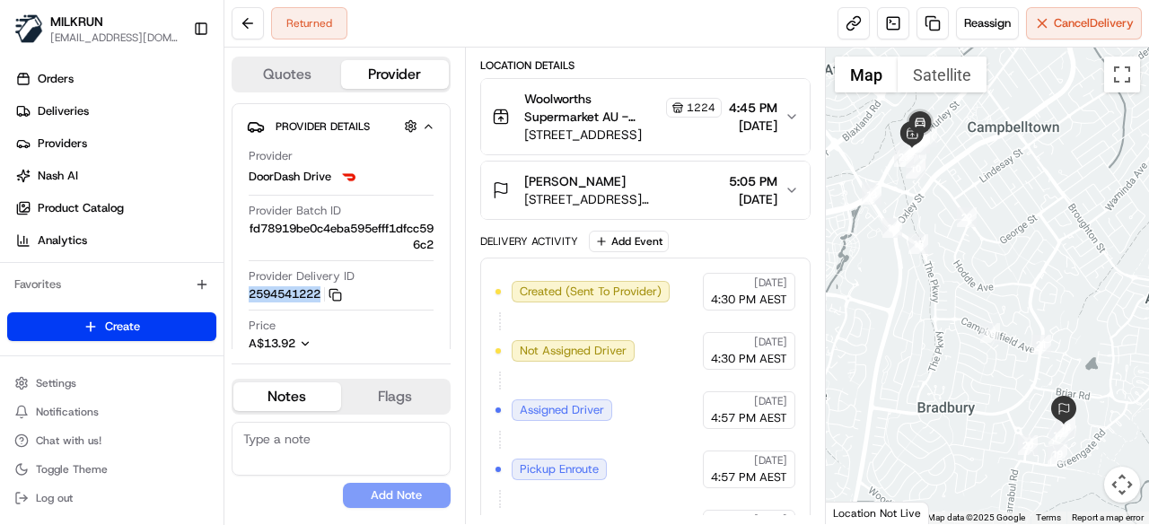
click at [792, 192] on button "clarissa mckenzie 19 Rowley Pl, Airds, NSW 2560, AU 5:05 PM 20/08/2025" at bounding box center [645, 190] width 329 height 57
click at [787, 185] on icon "button" at bounding box center [791, 190] width 14 height 14
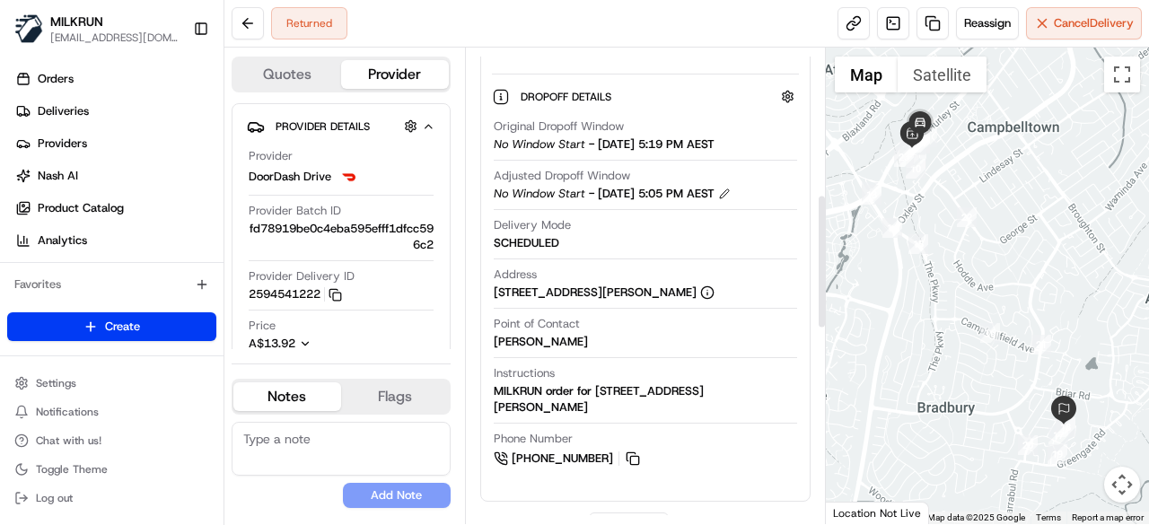
scroll to position [519, 0]
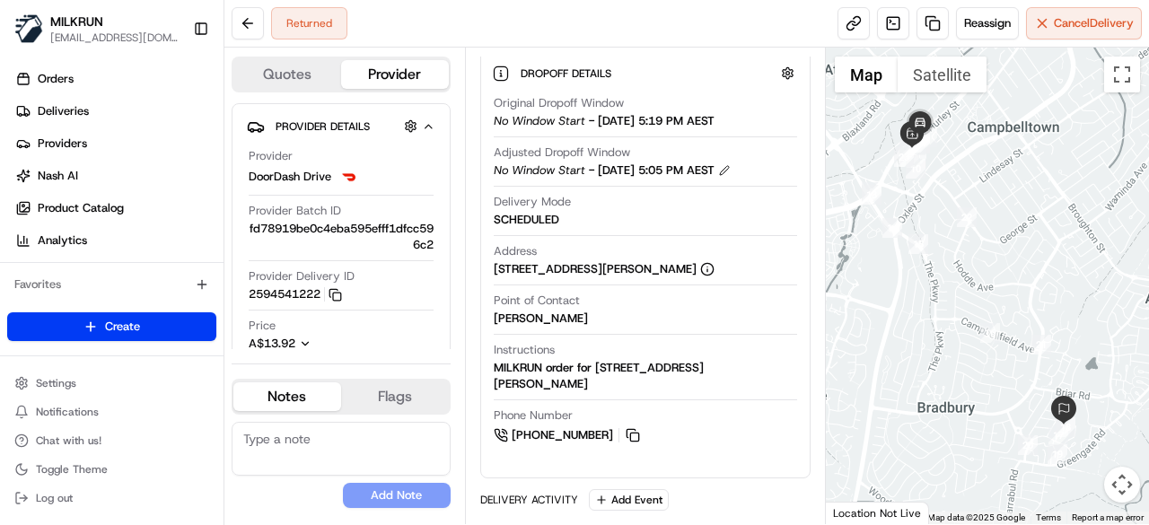
drag, startPoint x: 490, startPoint y: 263, endPoint x: 684, endPoint y: 262, distance: 193.9
click at [684, 262] on div "Original Dropoff Window No Window Start - 20/08/2025 5:19 PM AEST Adjusted Drop…" at bounding box center [645, 270] width 307 height 364
copy div "19 Rowley Pl, Airds, NSW 2560, AU"
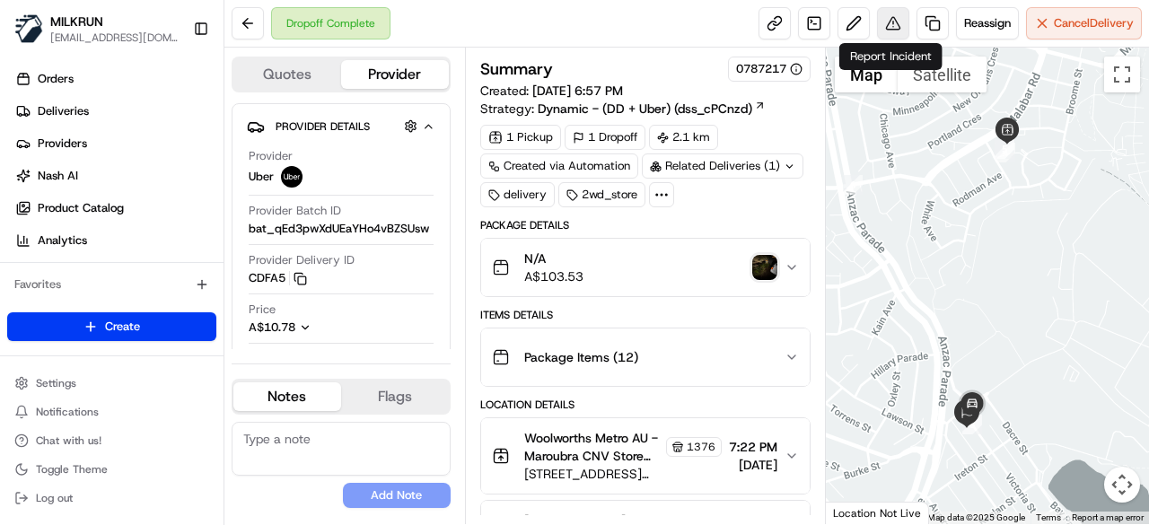
click at [888, 16] on button at bounding box center [893, 23] width 32 height 32
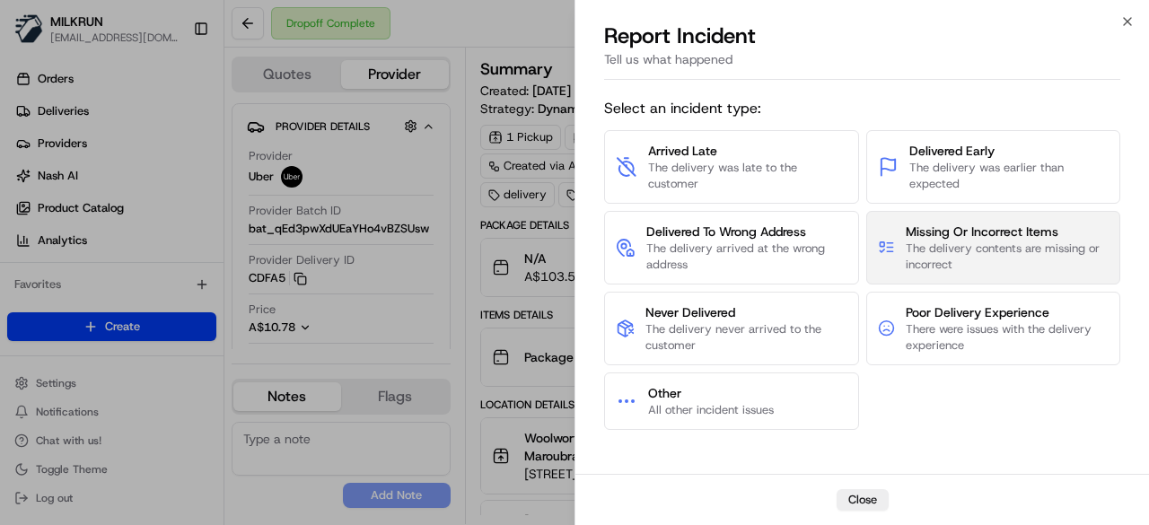
click at [925, 250] on span "The delivery contents are missing or incorrect" at bounding box center [1007, 257] width 203 height 32
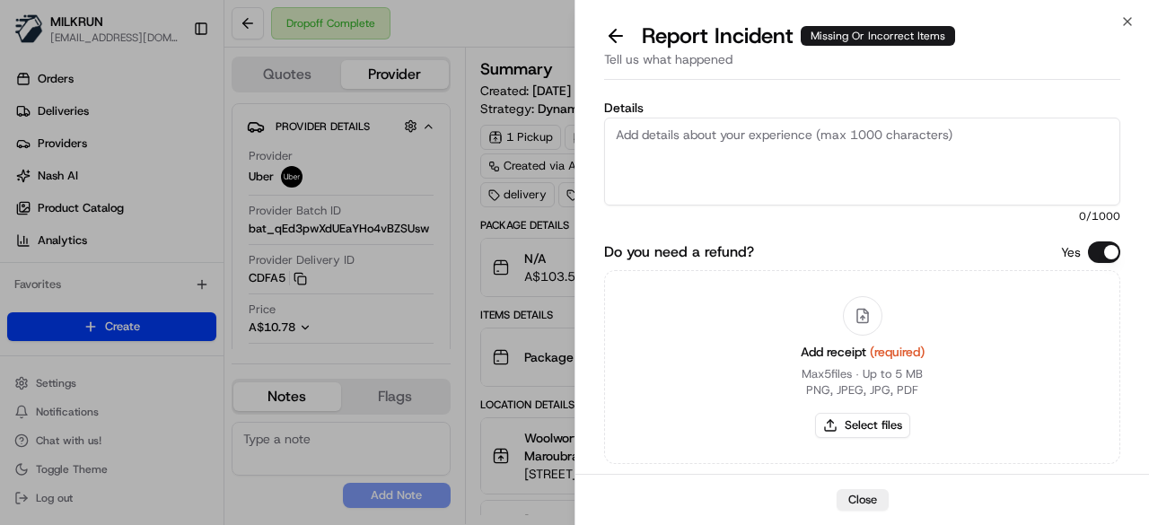
click at [793, 187] on textarea "Details" at bounding box center [862, 162] width 516 height 88
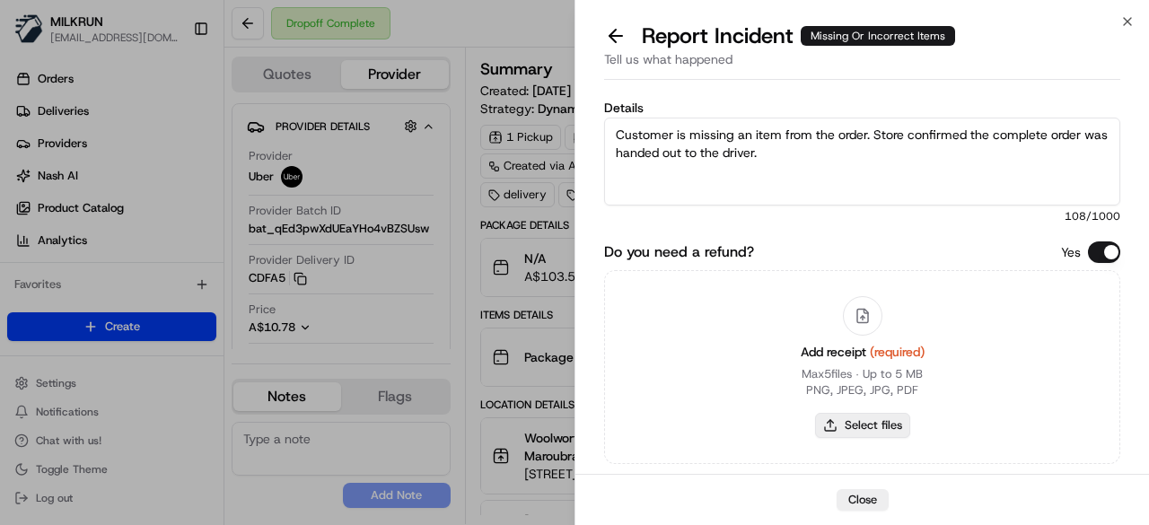
click at [869, 434] on button "Select files" at bounding box center [862, 425] width 95 height 25
click at [784, 139] on textarea "Customer is missing an item from the order. Store confirmed the complete order …" at bounding box center [862, 162] width 516 height 88
click at [779, 146] on textarea "Customer is missing an item from the order. Store confirmed the complete order …" at bounding box center [862, 162] width 516 height 88
type textarea "Customer is missing an item from the order. Store confirmed the complete order …"
click at [832, 414] on button "Select files" at bounding box center [862, 425] width 95 height 25
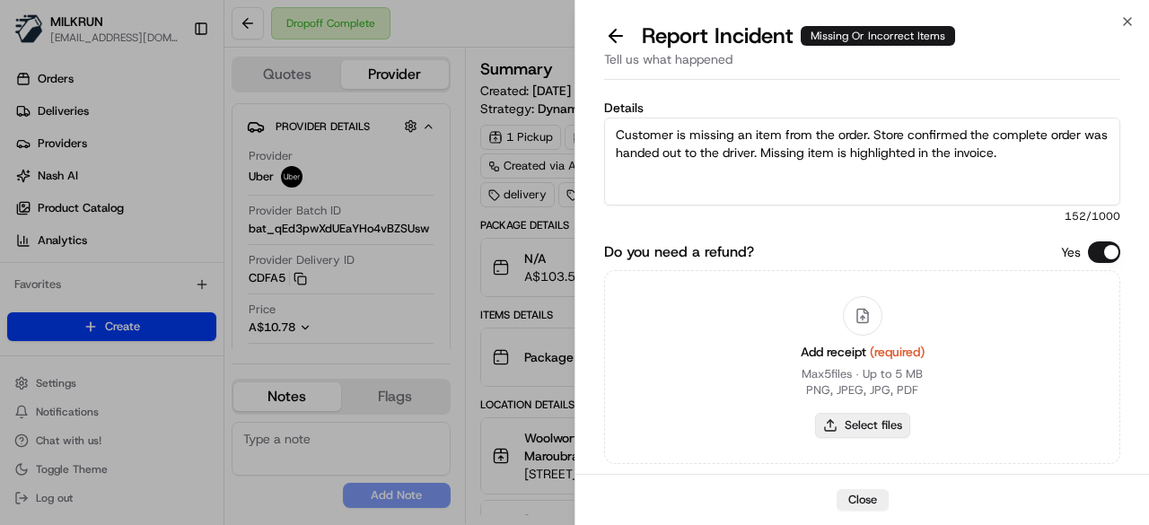
type input "C:\fakepath\127.png"
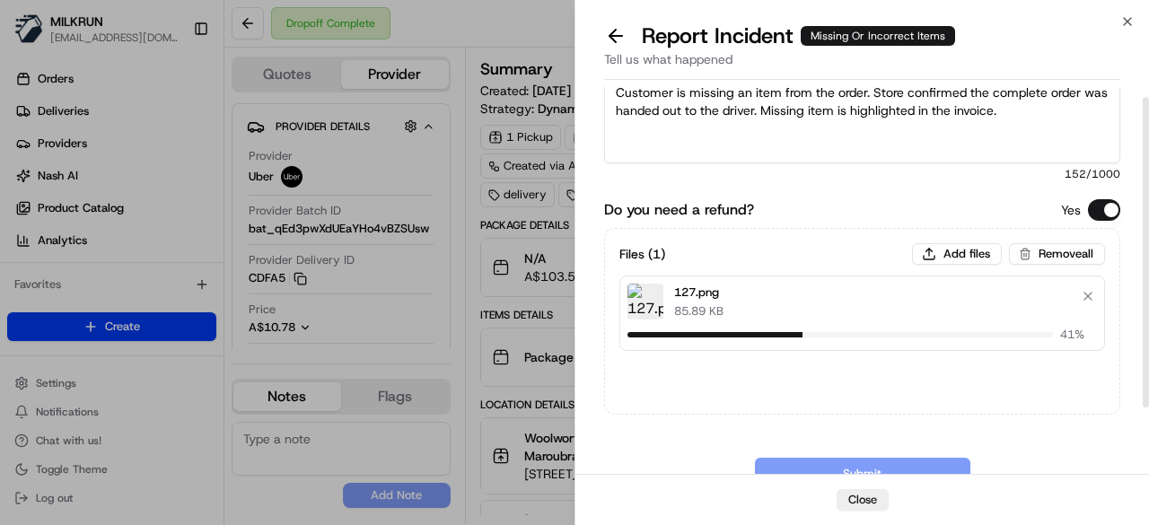
scroll to position [96, 0]
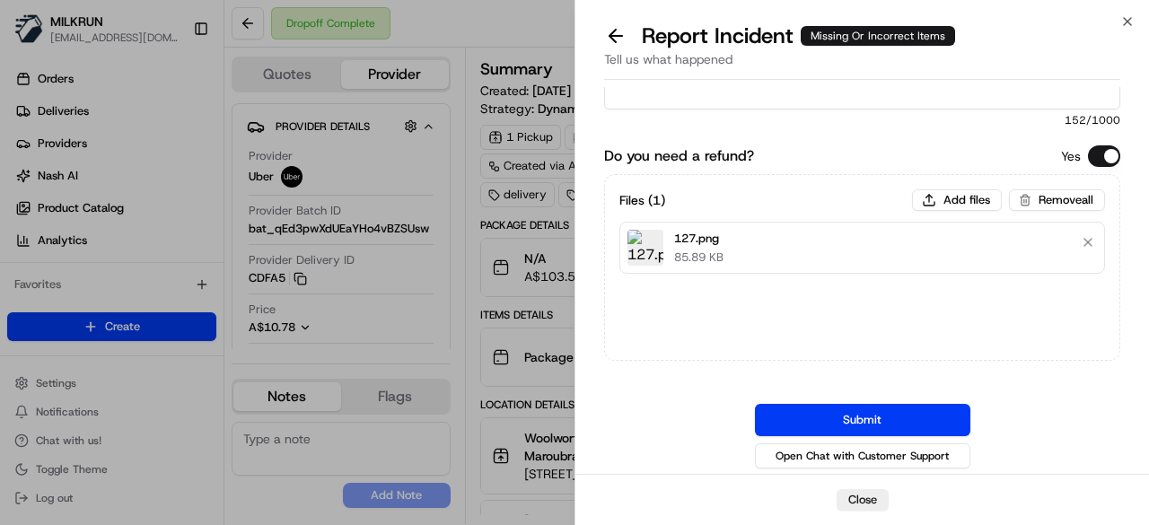
click at [901, 415] on button "Submit" at bounding box center [862, 420] width 215 height 32
